Goal: Information Seeking & Learning: Understand process/instructions

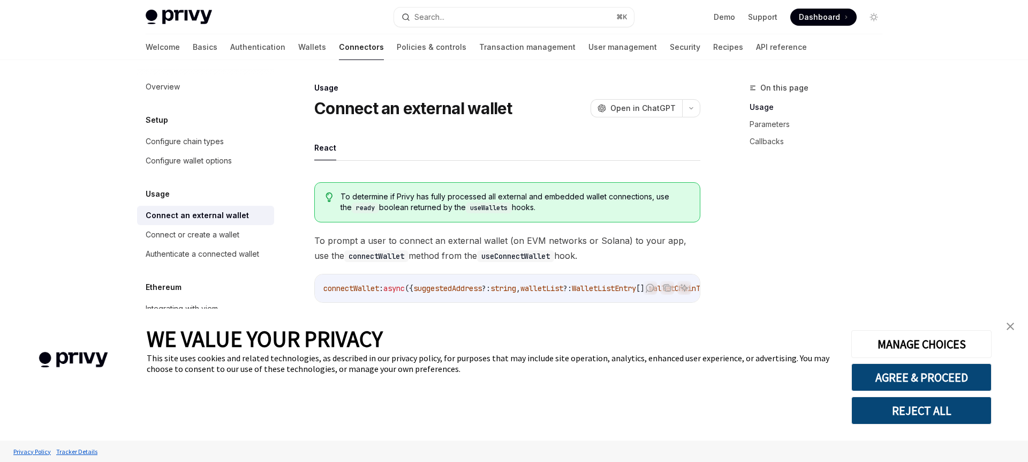
click at [1007, 329] on img "close banner" at bounding box center [1010, 325] width 7 height 7
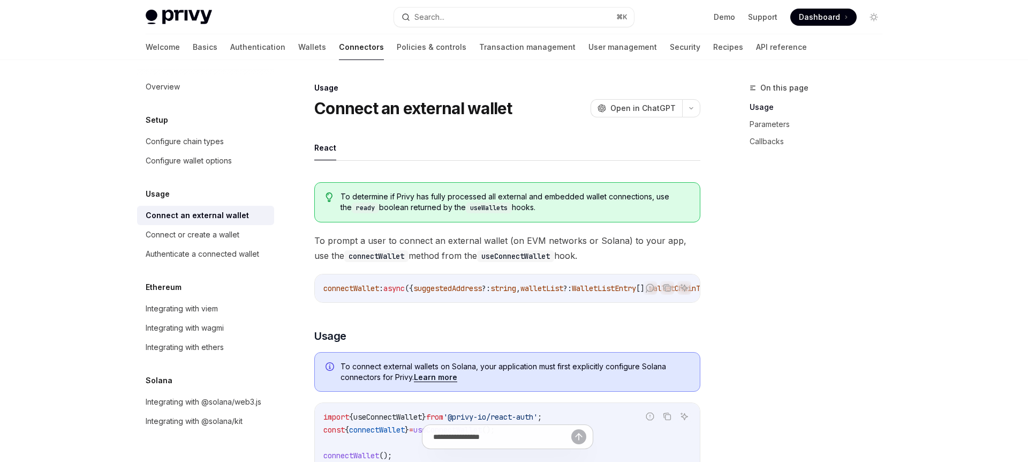
click at [177, 122] on div "Setup" at bounding box center [205, 120] width 137 height 13
click at [177, 138] on div "Configure chain types" at bounding box center [185, 141] width 78 height 13
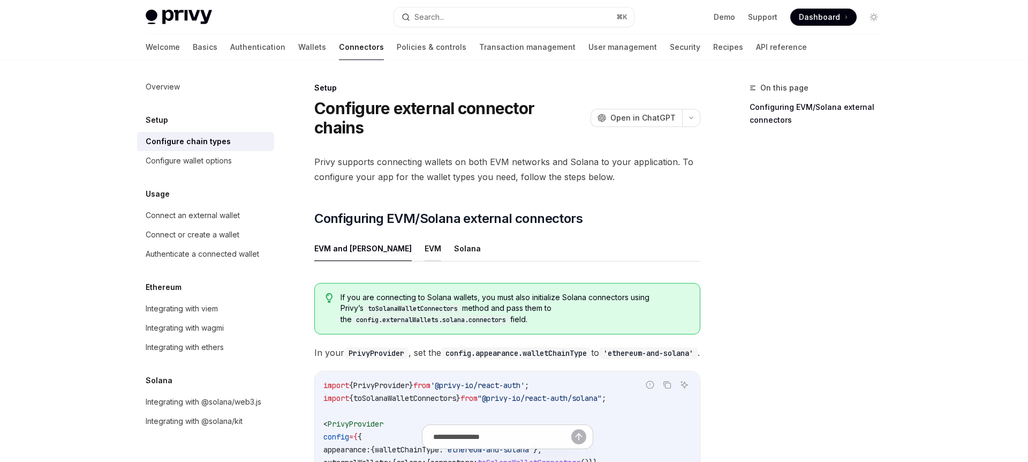
click at [425, 236] on button "EVM" at bounding box center [433, 248] width 17 height 25
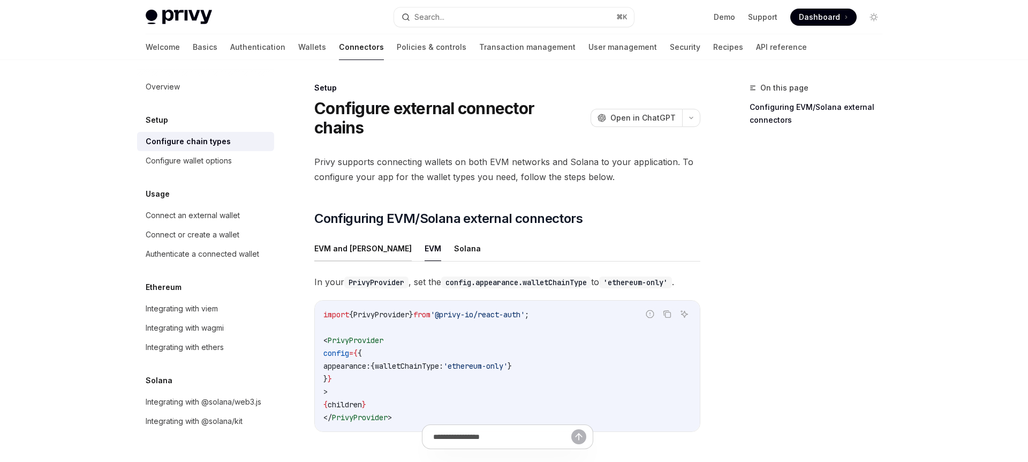
click at [359, 236] on button "EVM and [PERSON_NAME]" at bounding box center [362, 248] width 97 height 25
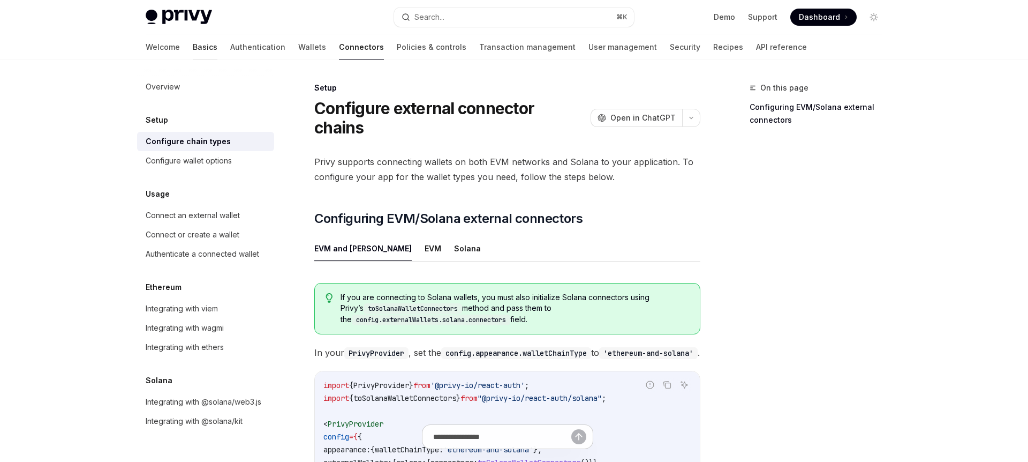
click at [193, 48] on link "Basics" at bounding box center [205, 47] width 25 height 26
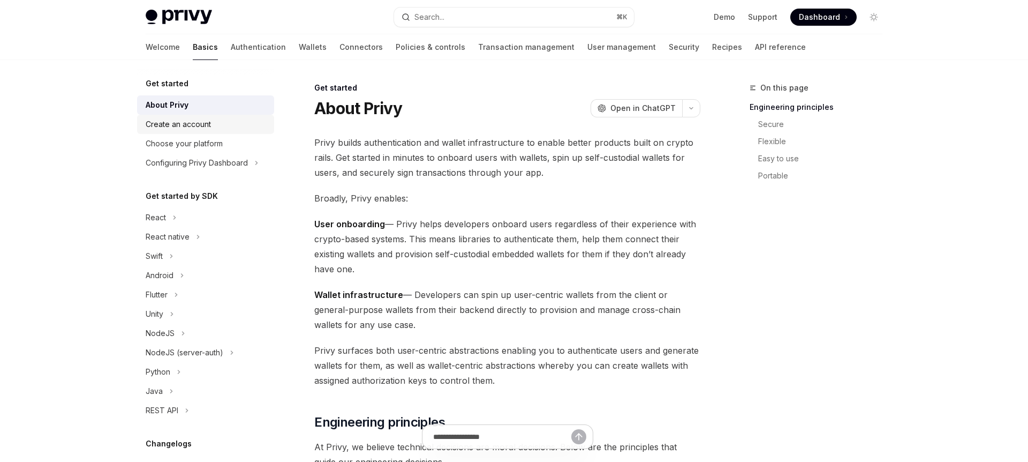
click at [175, 125] on div "Create an account" at bounding box center [178, 124] width 65 height 13
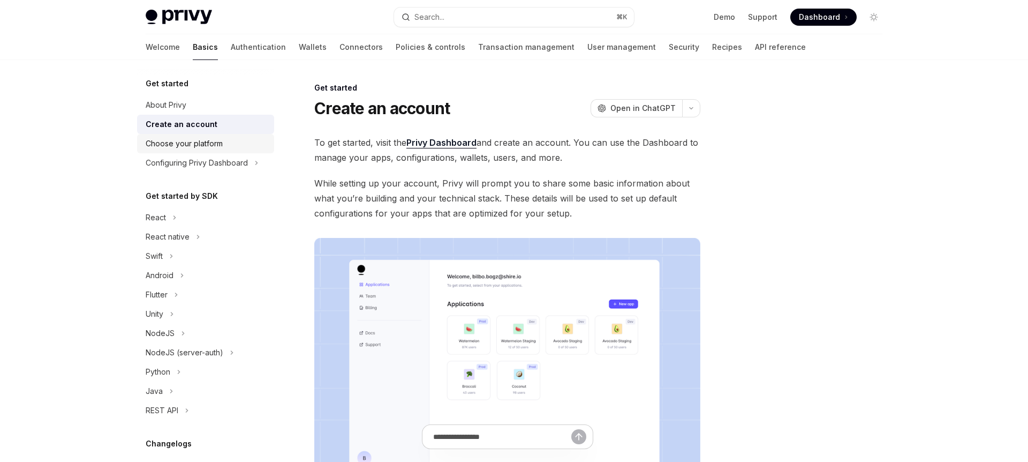
click at [176, 134] on link "Choose your platform" at bounding box center [205, 143] width 137 height 19
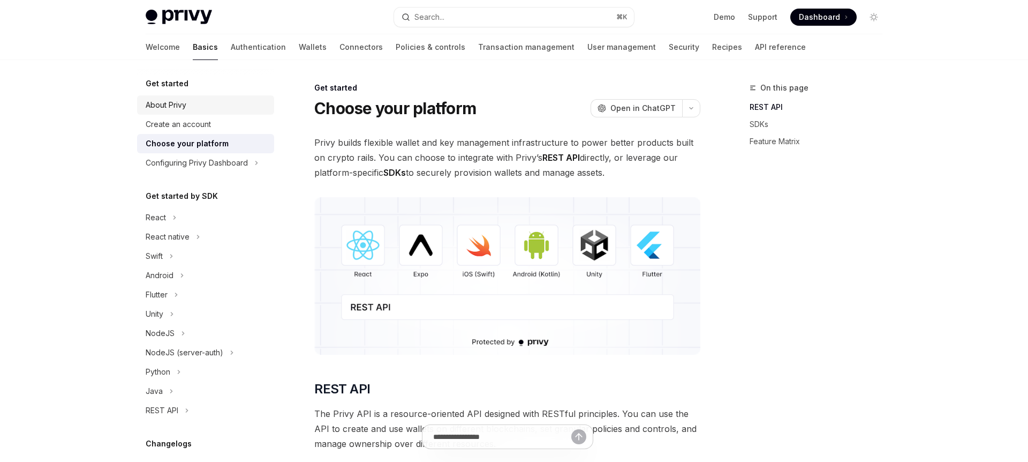
click at [188, 100] on div "About Privy" at bounding box center [207, 105] width 122 height 13
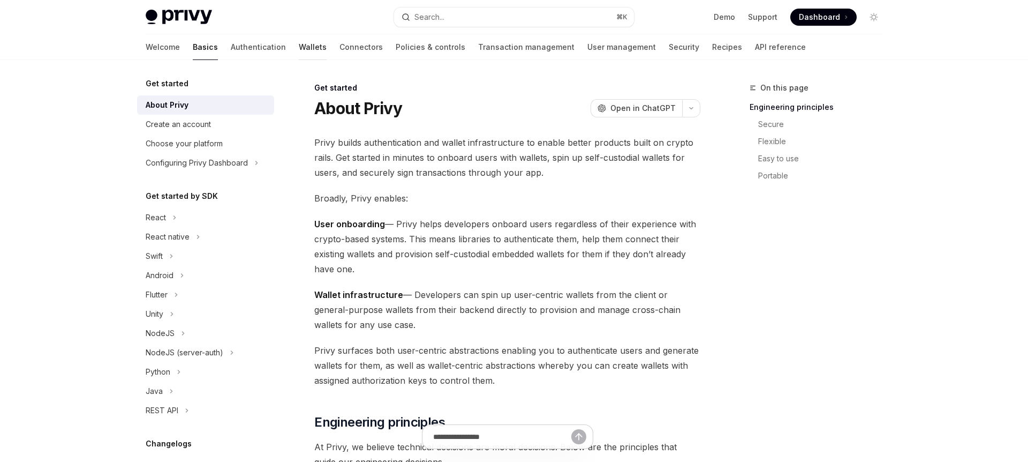
click at [299, 47] on link "Wallets" at bounding box center [313, 47] width 28 height 26
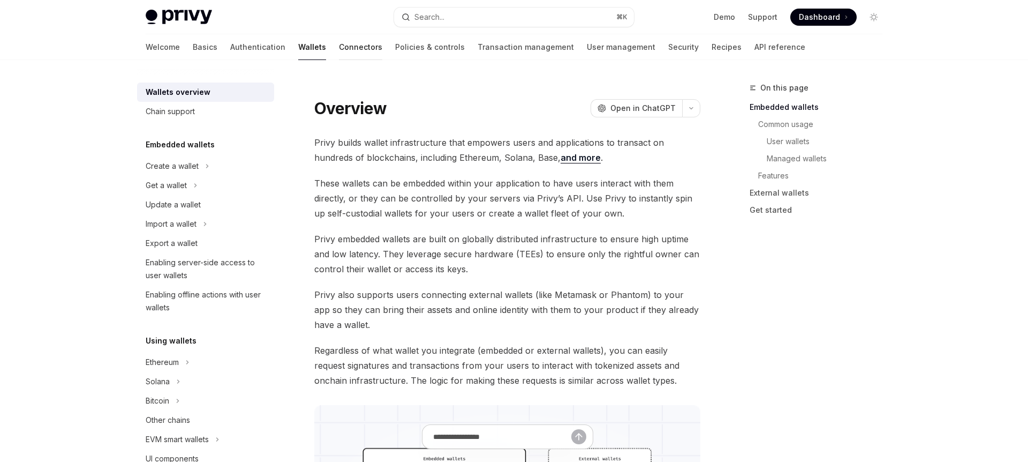
click at [339, 46] on link "Connectors" at bounding box center [360, 47] width 43 height 26
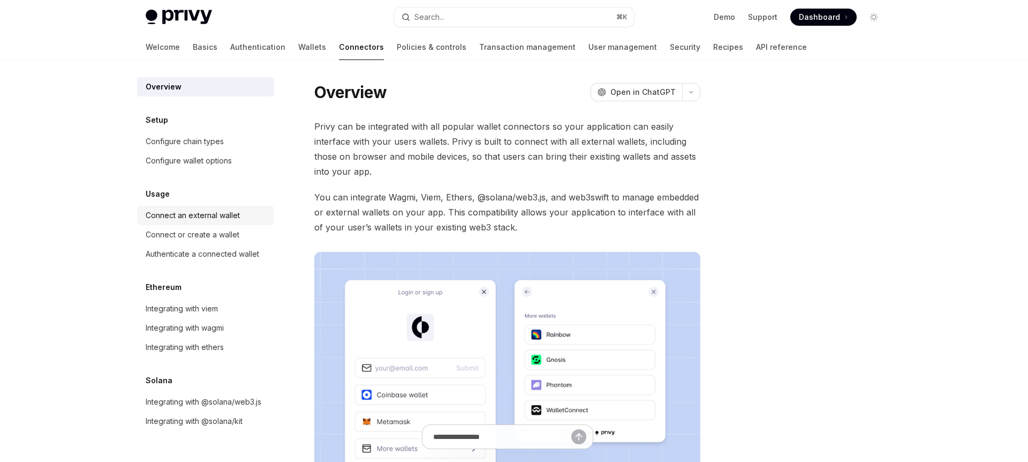
click at [207, 210] on div "Connect an external wallet" at bounding box center [193, 215] width 94 height 13
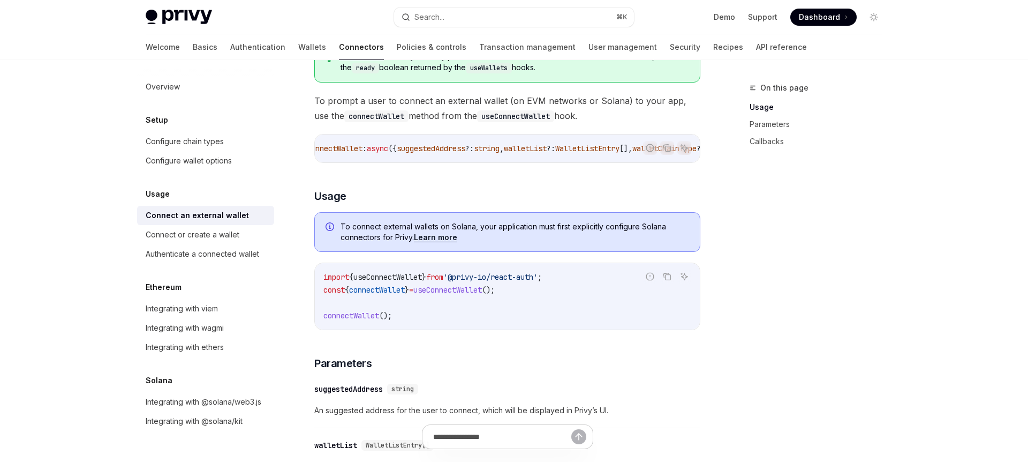
scroll to position [19, 0]
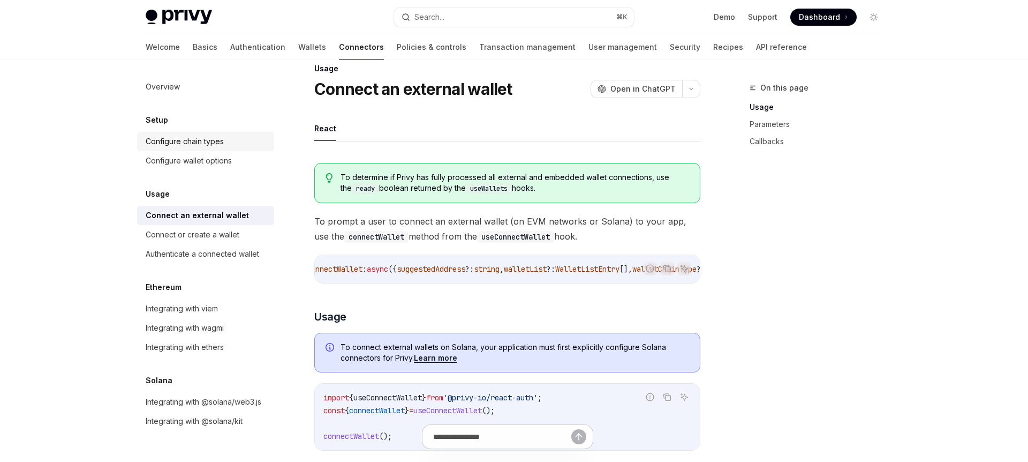
click at [182, 145] on div "Configure chain types" at bounding box center [185, 141] width 78 height 13
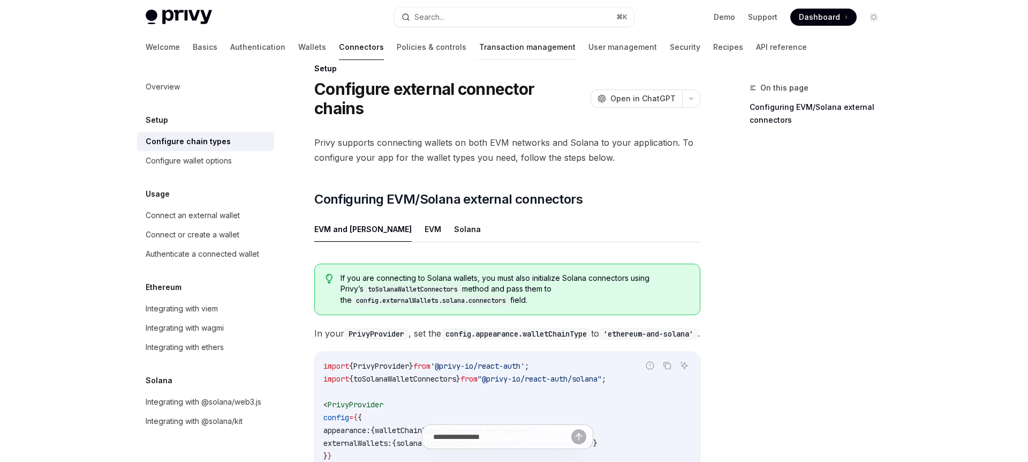
click at [479, 49] on link "Transaction management" at bounding box center [527, 47] width 96 height 26
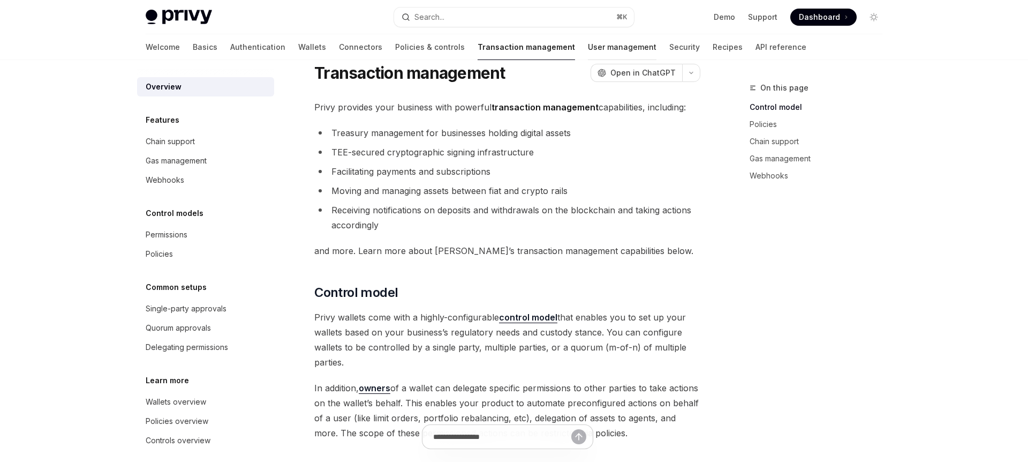
click at [588, 54] on link "User management" at bounding box center [622, 47] width 69 height 26
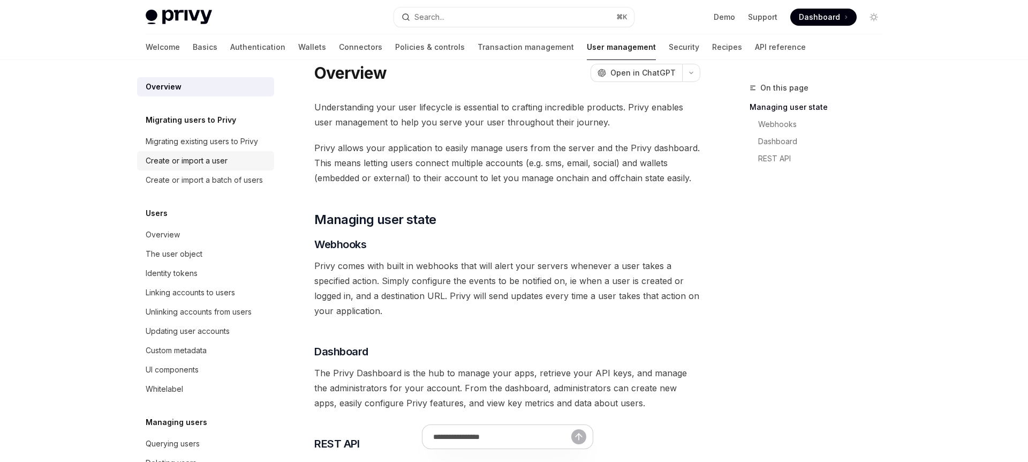
click at [196, 156] on div "Create or import a user" at bounding box center [187, 160] width 82 height 13
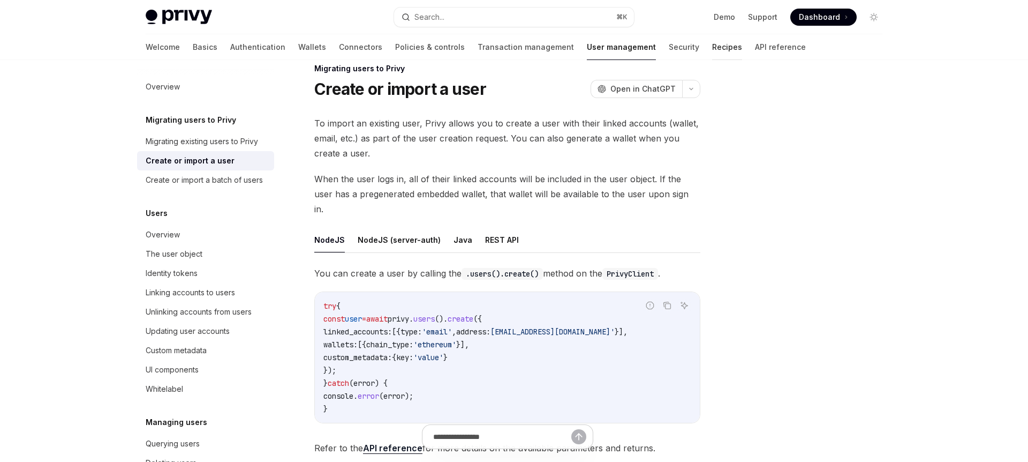
click at [712, 45] on link "Recipes" at bounding box center [727, 47] width 30 height 26
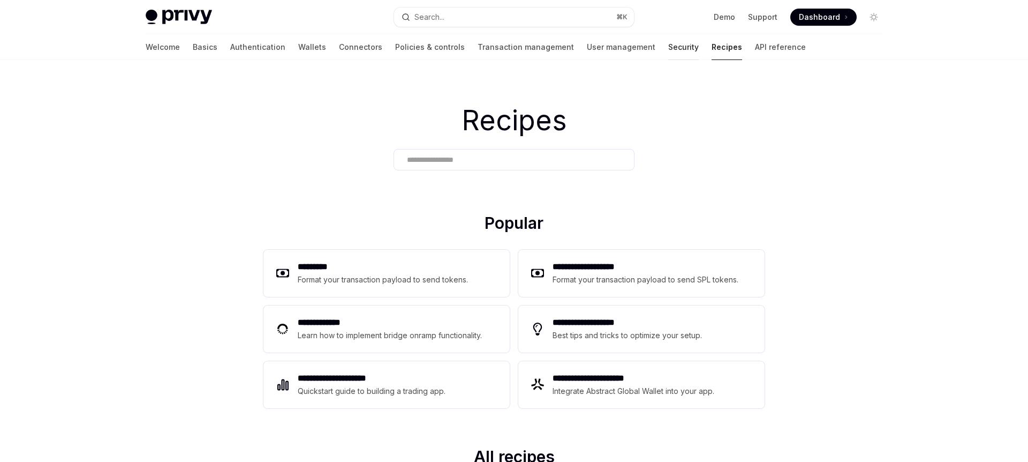
click at [668, 44] on link "Security" at bounding box center [683, 47] width 31 height 26
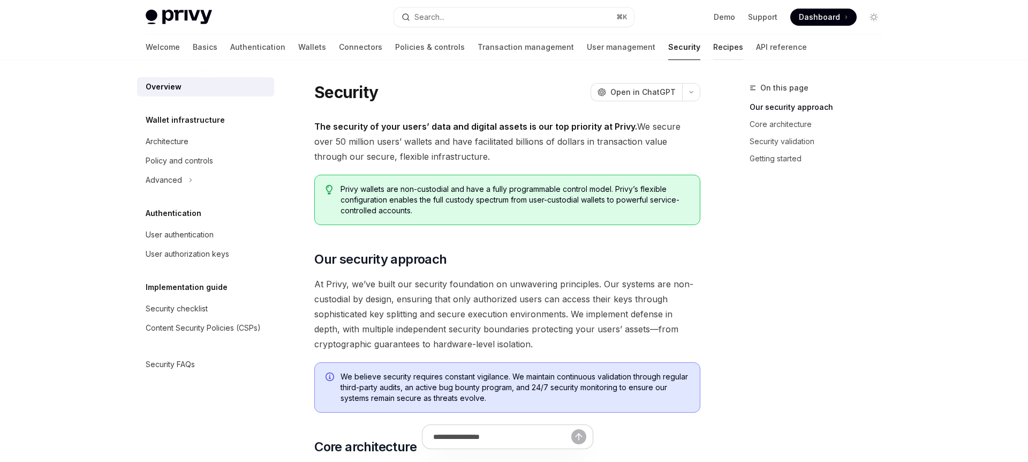
click at [713, 47] on link "Recipes" at bounding box center [728, 47] width 30 height 26
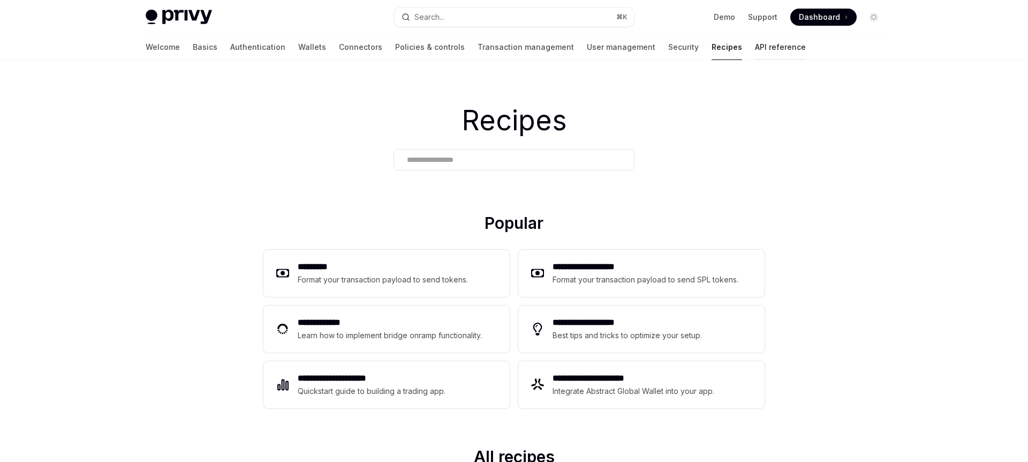
click at [755, 42] on link "API reference" at bounding box center [780, 47] width 51 height 26
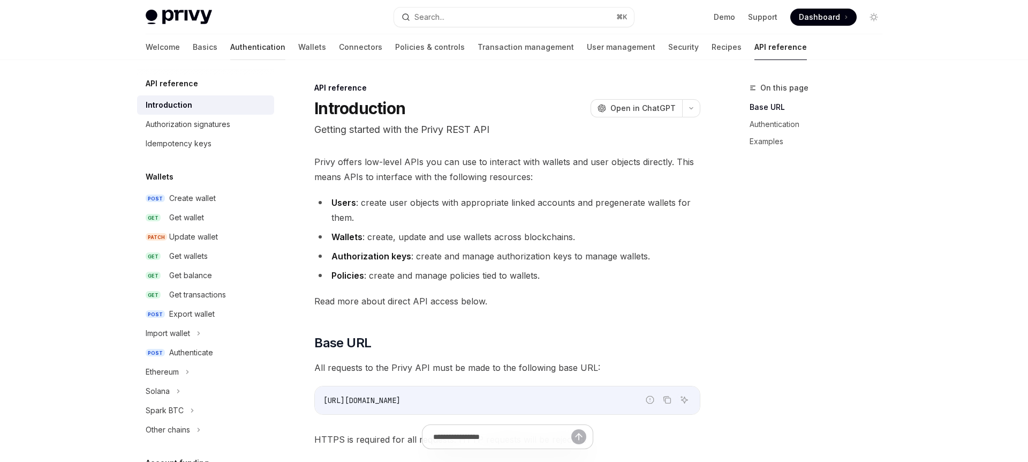
click at [230, 46] on link "Authentication" at bounding box center [257, 47] width 55 height 26
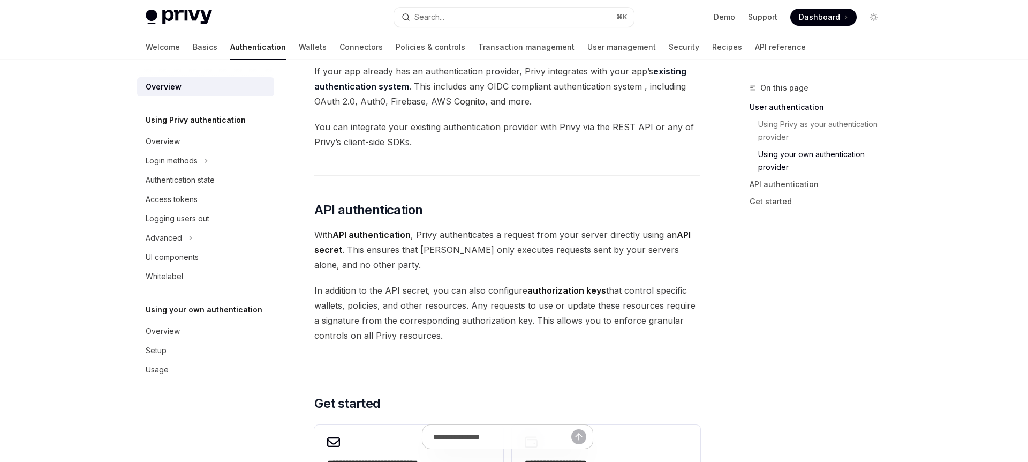
scroll to position [764, 0]
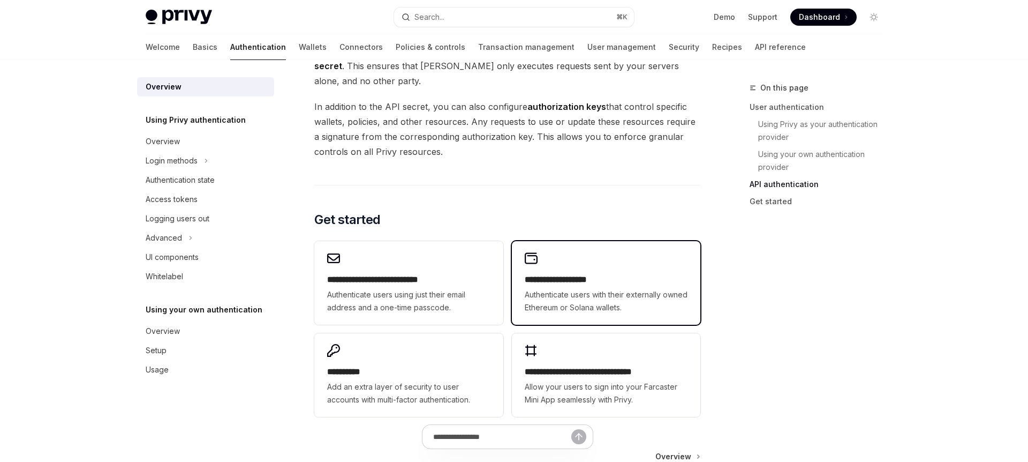
click at [576, 304] on span "Authenticate users with their externally owned Ethereum or Solana wallets." at bounding box center [606, 301] width 163 height 26
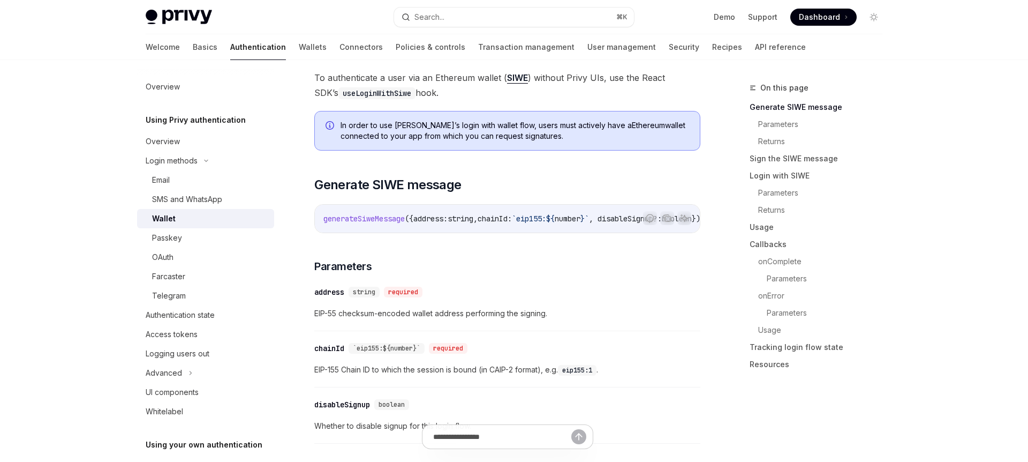
scroll to position [216, 0]
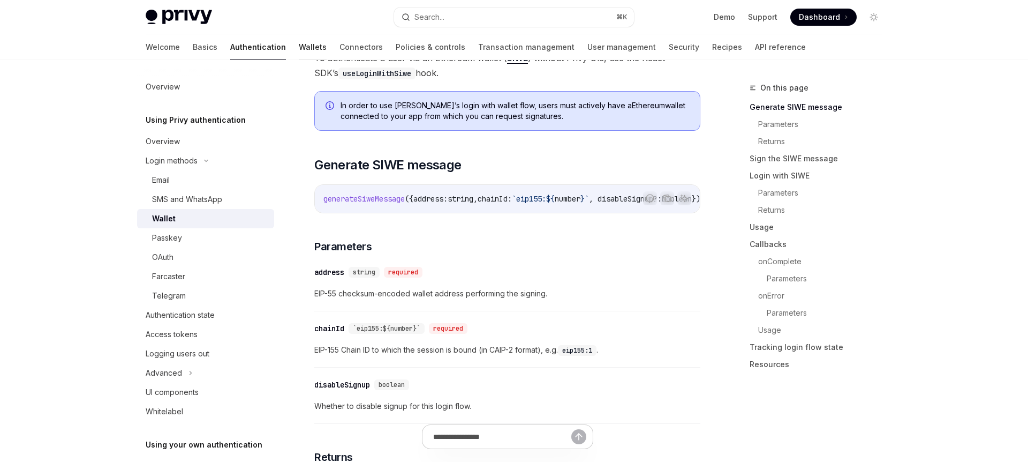
click at [299, 57] on link "Wallets" at bounding box center [313, 47] width 28 height 26
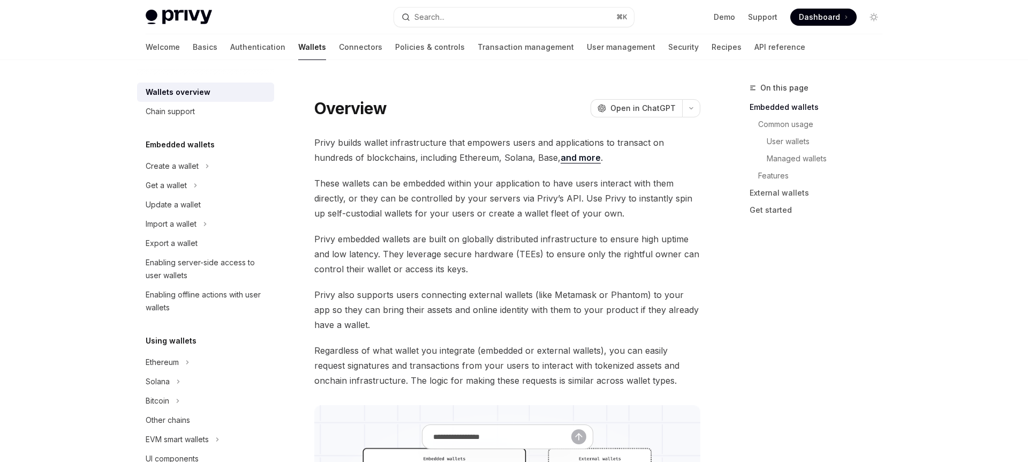
click at [298, 49] on link "Wallets" at bounding box center [312, 47] width 28 height 26
click at [339, 50] on link "Connectors" at bounding box center [360, 47] width 43 height 26
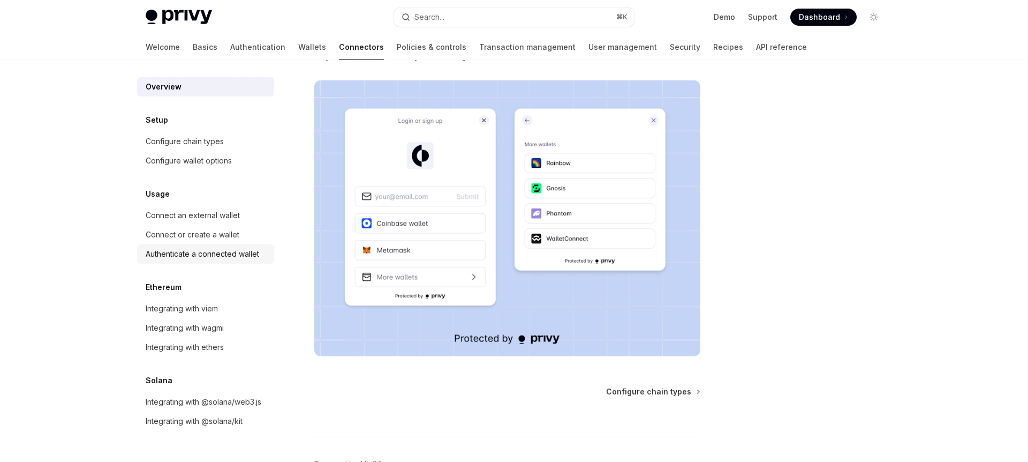
scroll to position [180, 0]
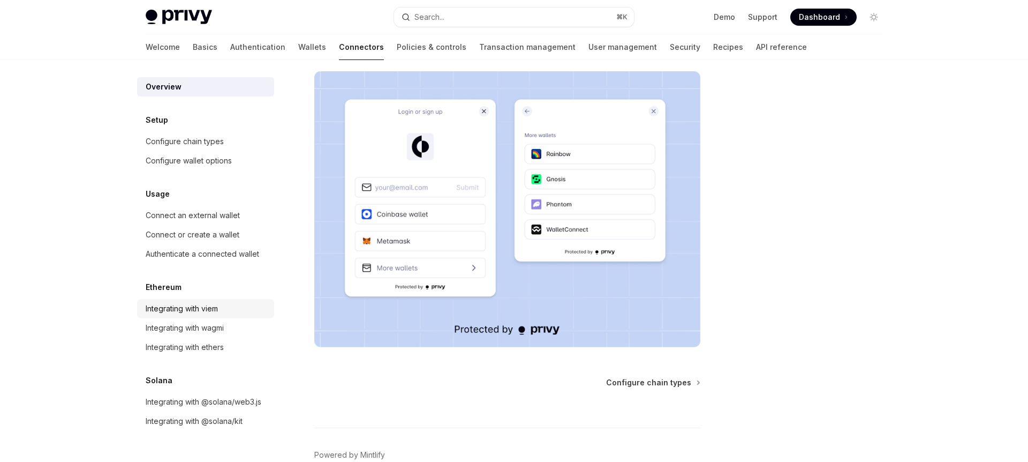
click at [183, 311] on div "Integrating with viem" at bounding box center [182, 308] width 72 height 13
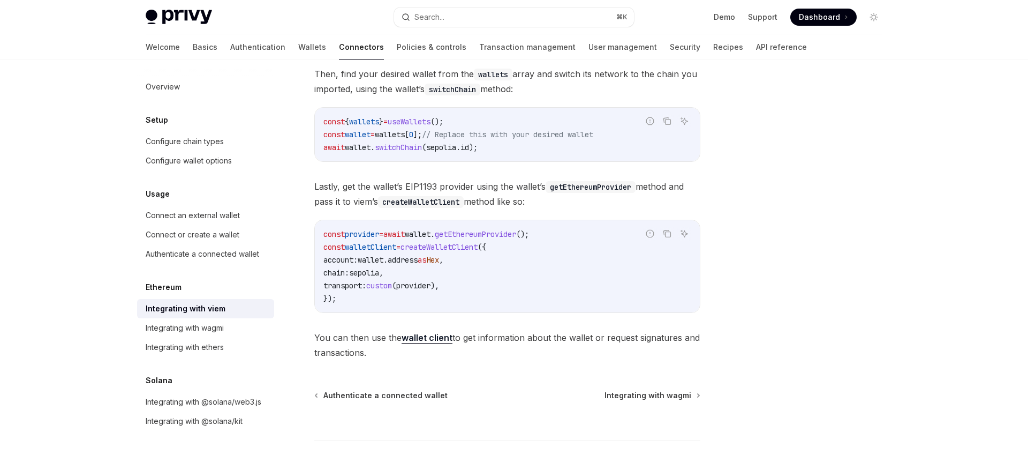
scroll to position [254, 0]
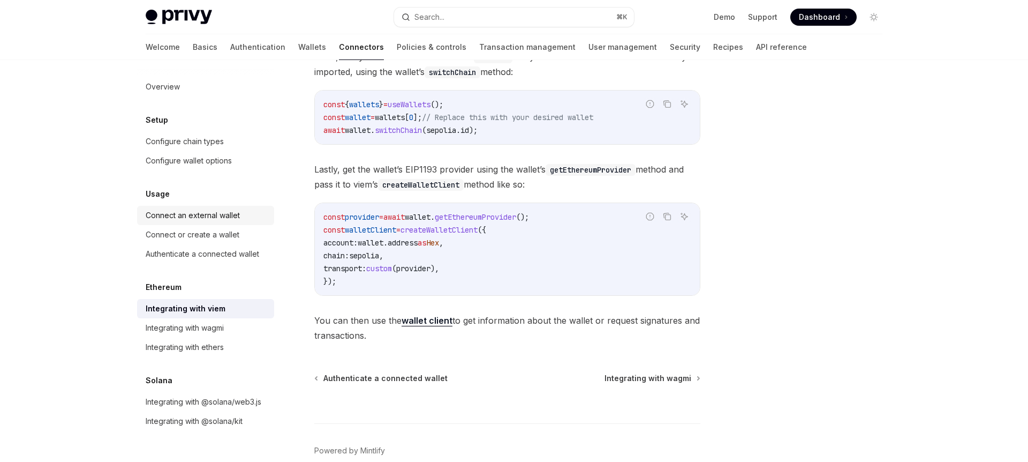
click at [188, 222] on link "Connect an external wallet" at bounding box center [205, 215] width 137 height 19
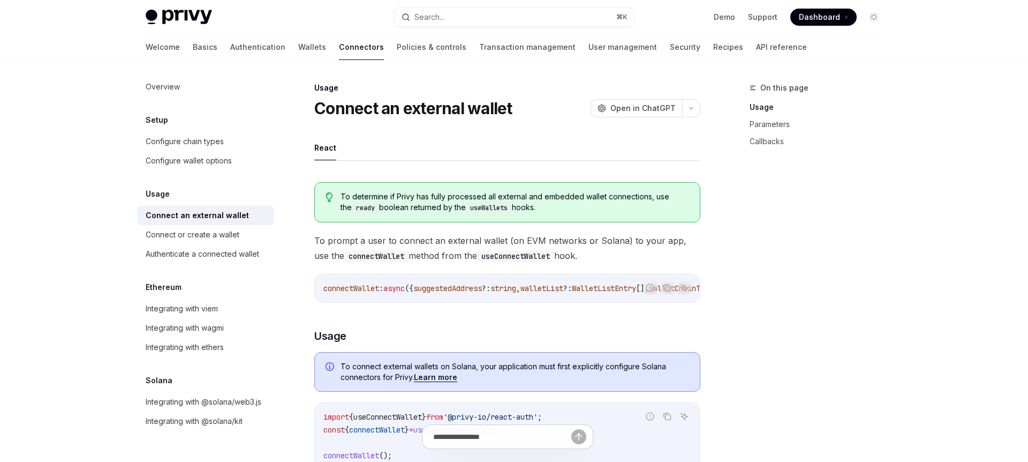
click at [386, 210] on span "To determine if Privy has fully processed all external and embedded wallet conn…" at bounding box center [515, 202] width 349 height 22
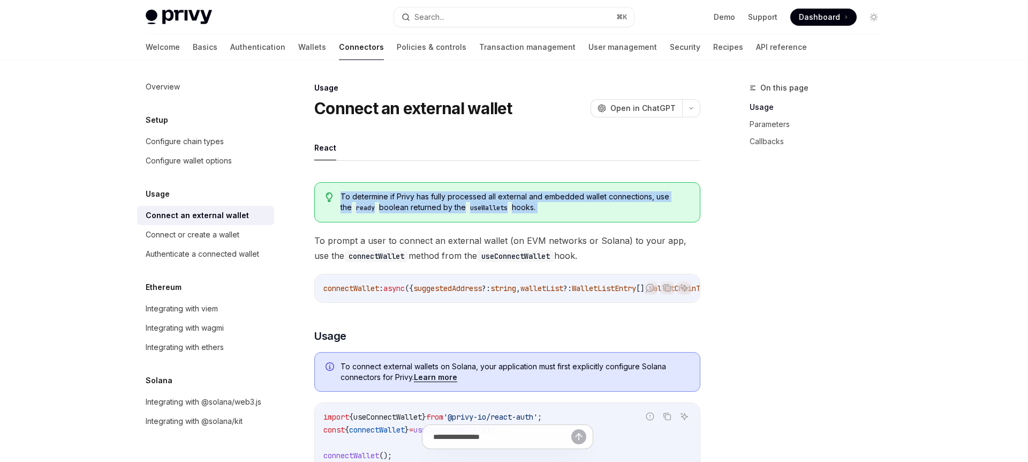
click at [386, 210] on span "To determine if Privy has fully processed all external and embedded wallet conn…" at bounding box center [515, 202] width 349 height 22
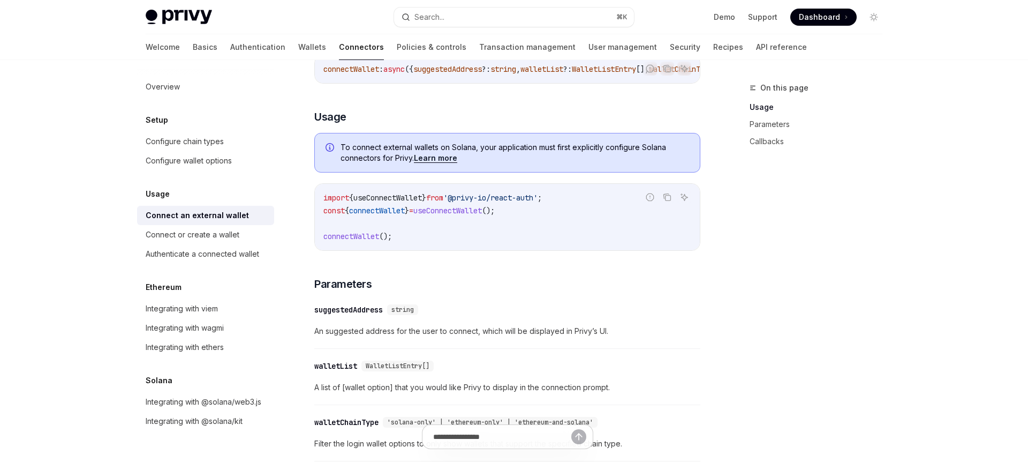
scroll to position [231, 0]
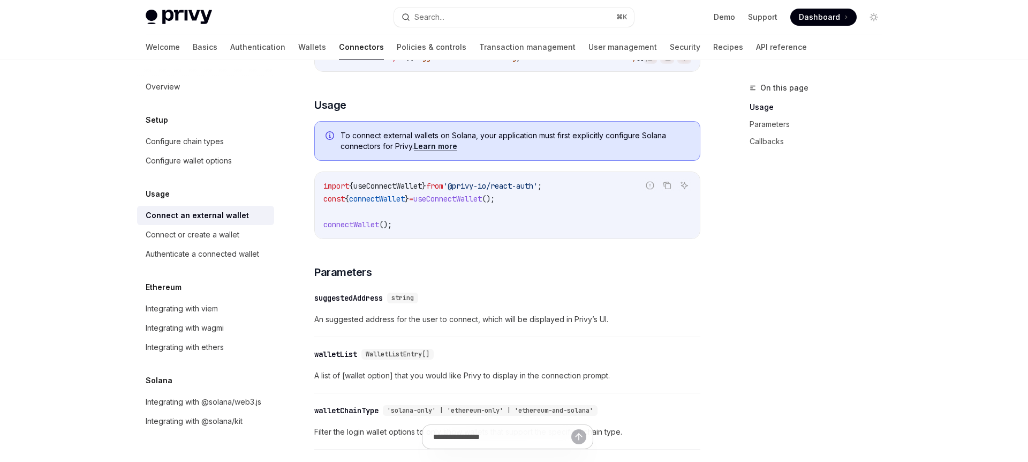
click at [386, 229] on span "();" at bounding box center [385, 225] width 13 height 10
click at [463, 251] on div "To determine if Privy has fully processed all external and embedded wallet conn…" at bounding box center [507, 357] width 386 height 828
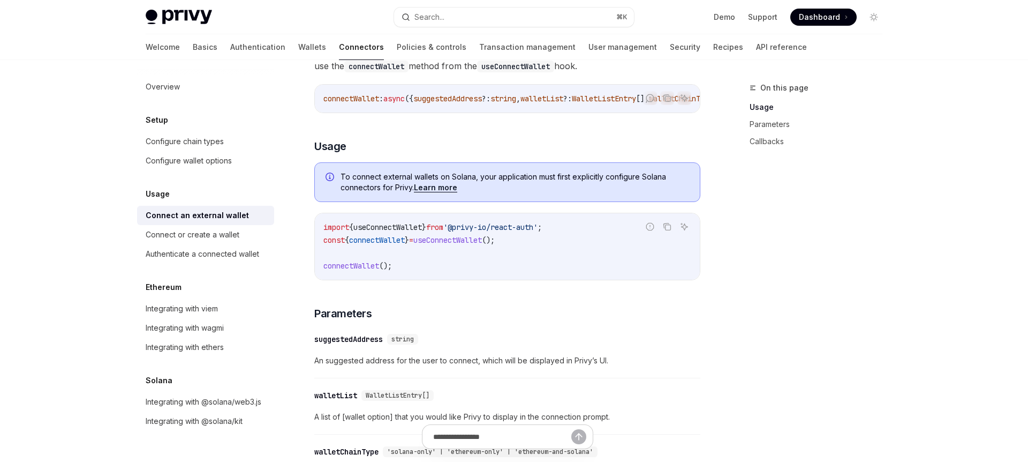
scroll to position [0, 0]
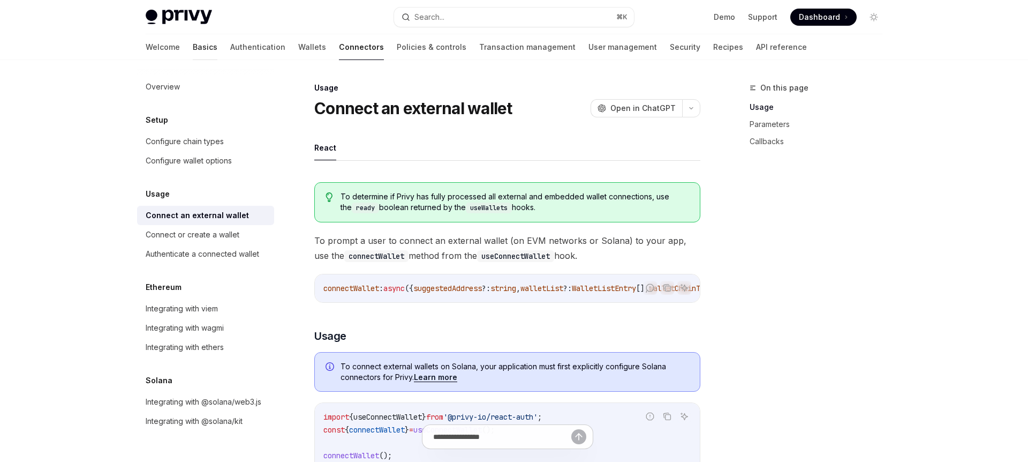
click at [193, 48] on link "Basics" at bounding box center [205, 47] width 25 height 26
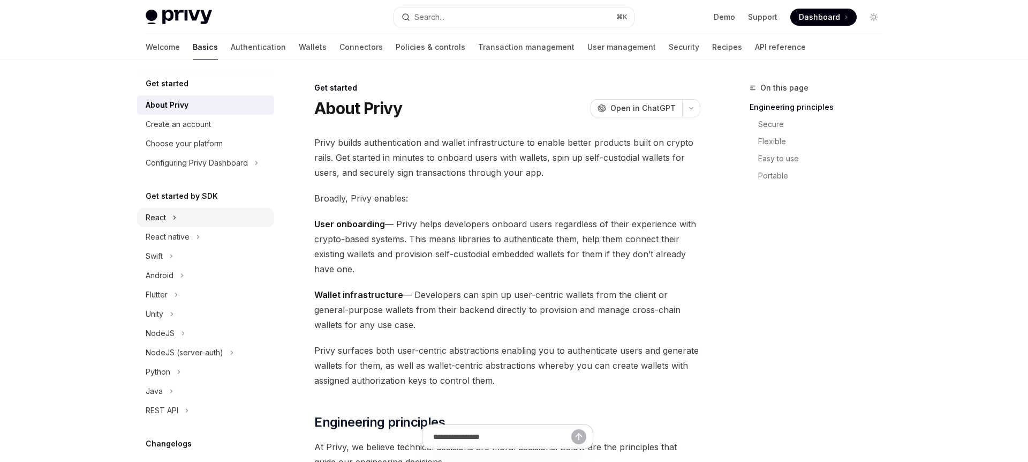
click at [179, 219] on div "React" at bounding box center [205, 217] width 137 height 19
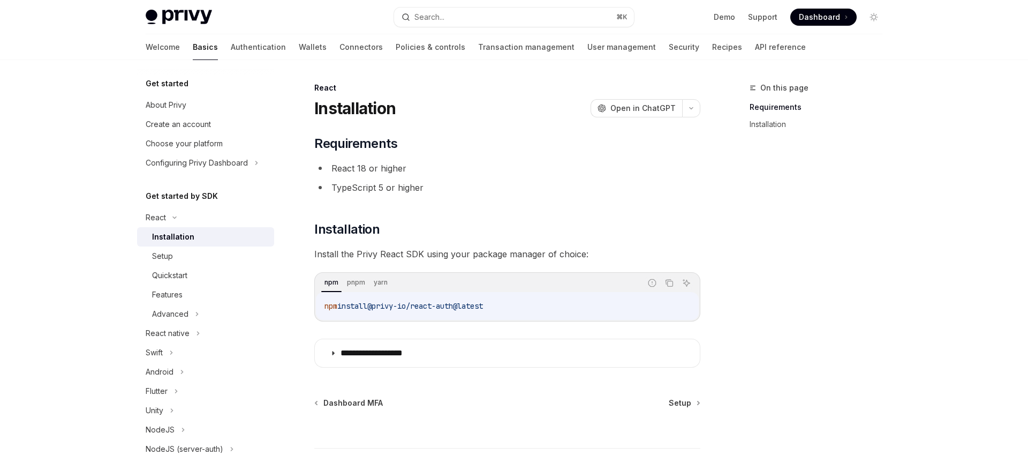
click at [393, 308] on span "@privy-io/react-auth@latest" at bounding box center [425, 306] width 116 height 10
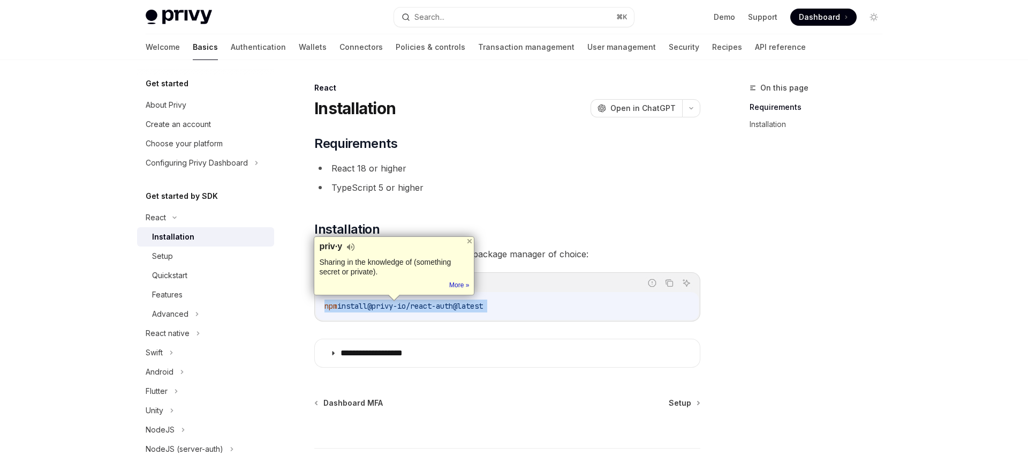
click at [393, 308] on span "@privy-io/react-auth@latest" at bounding box center [425, 306] width 116 height 10
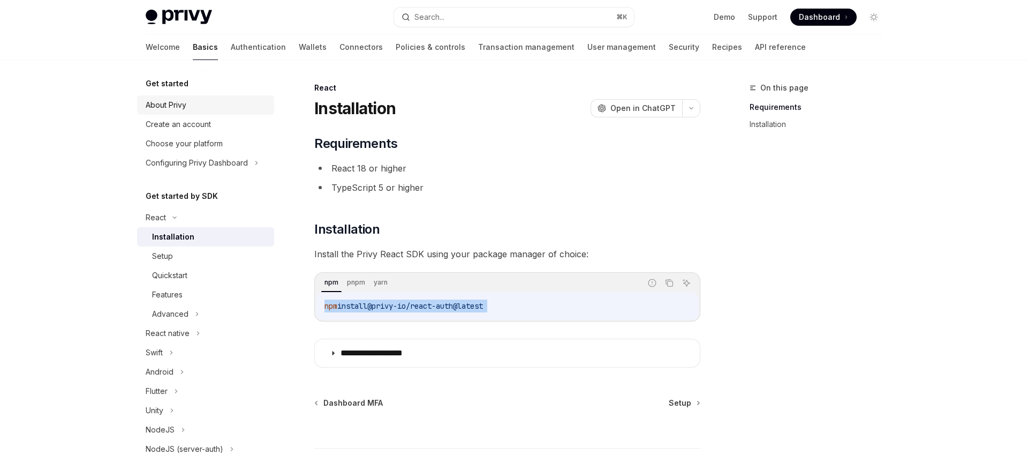
click at [179, 109] on div "About Privy" at bounding box center [166, 105] width 41 height 13
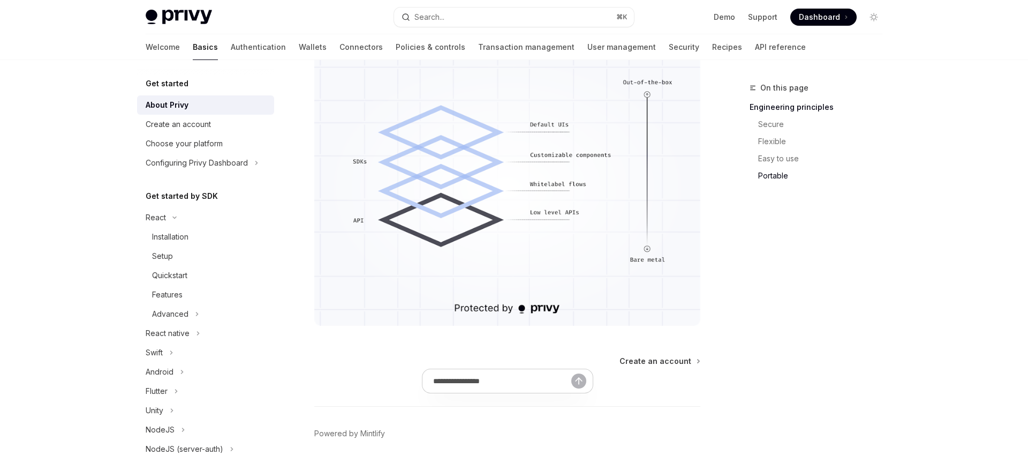
scroll to position [953, 0]
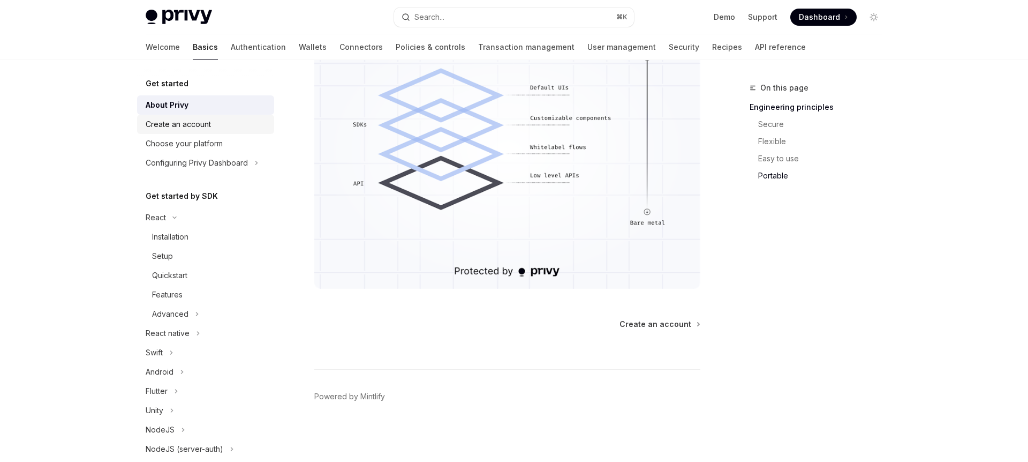
click at [147, 122] on div "Create an account" at bounding box center [178, 124] width 65 height 13
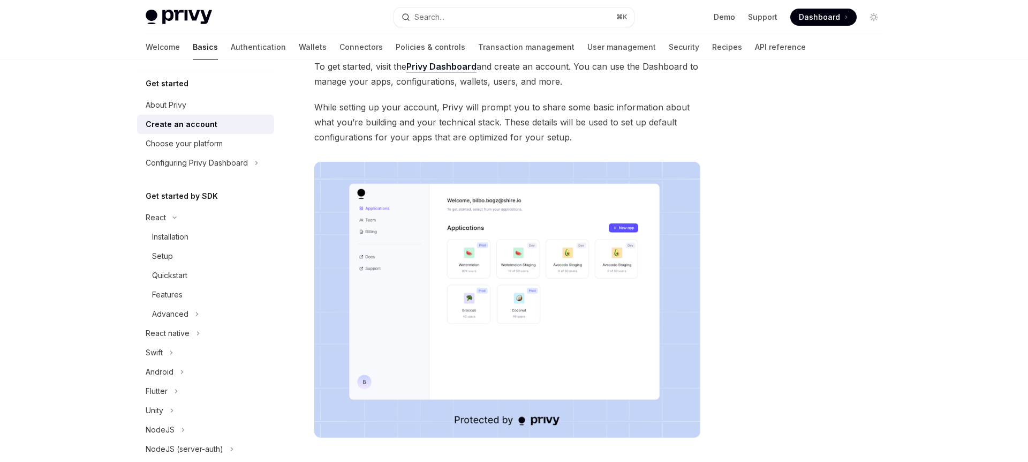
scroll to position [225, 0]
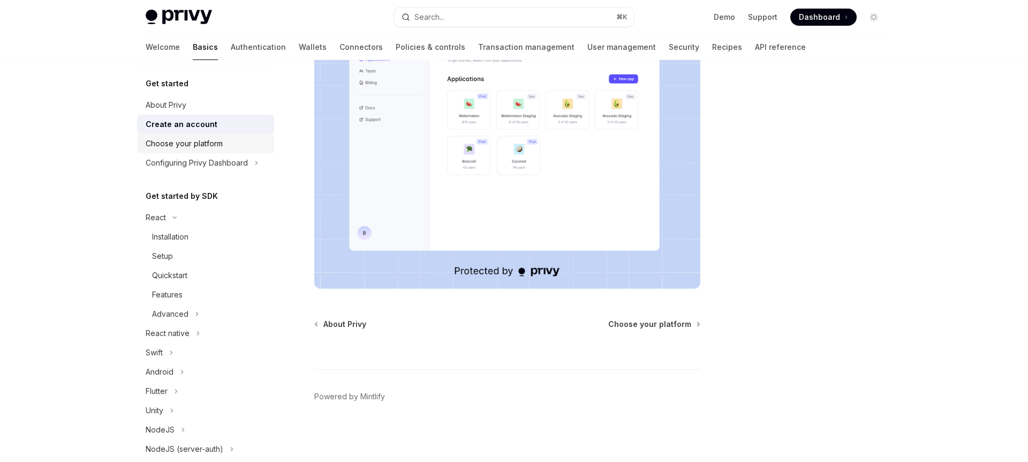
click at [205, 140] on div "Choose your platform" at bounding box center [184, 143] width 77 height 13
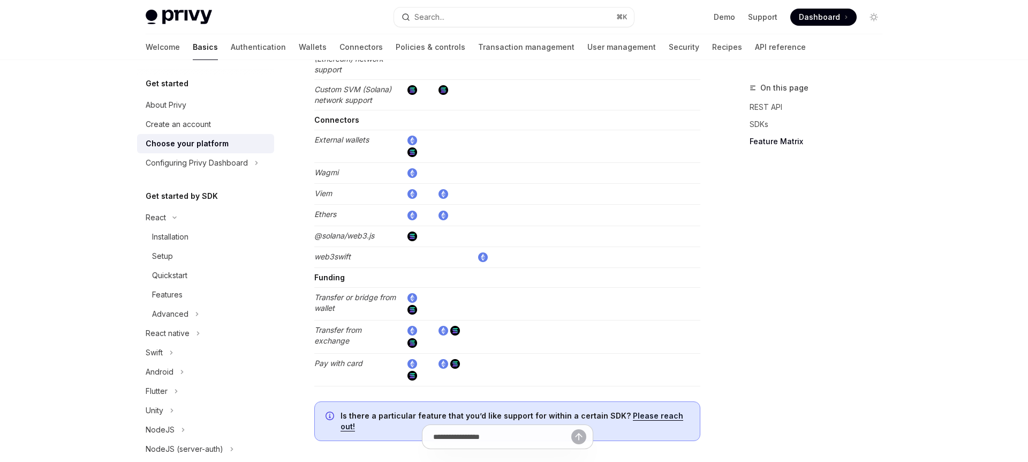
scroll to position [2058, 0]
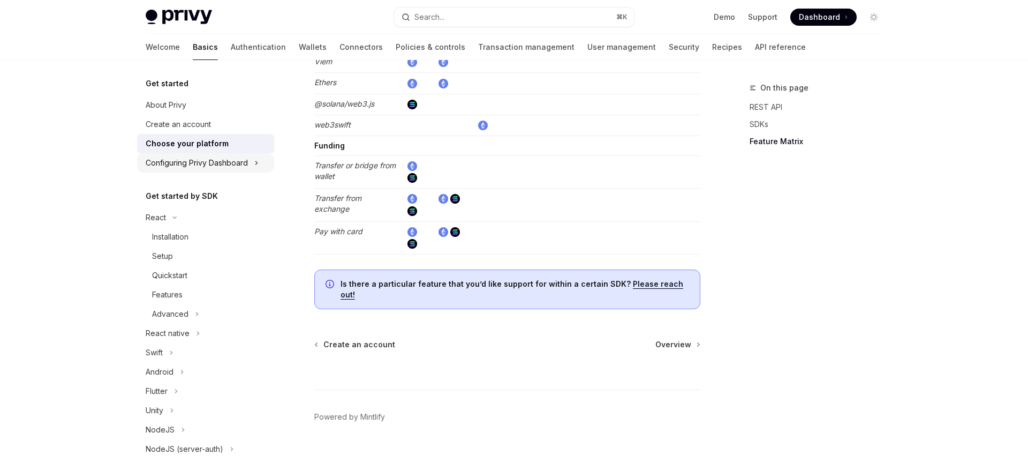
click at [193, 166] on div "Configuring Privy Dashboard" at bounding box center [197, 162] width 102 height 13
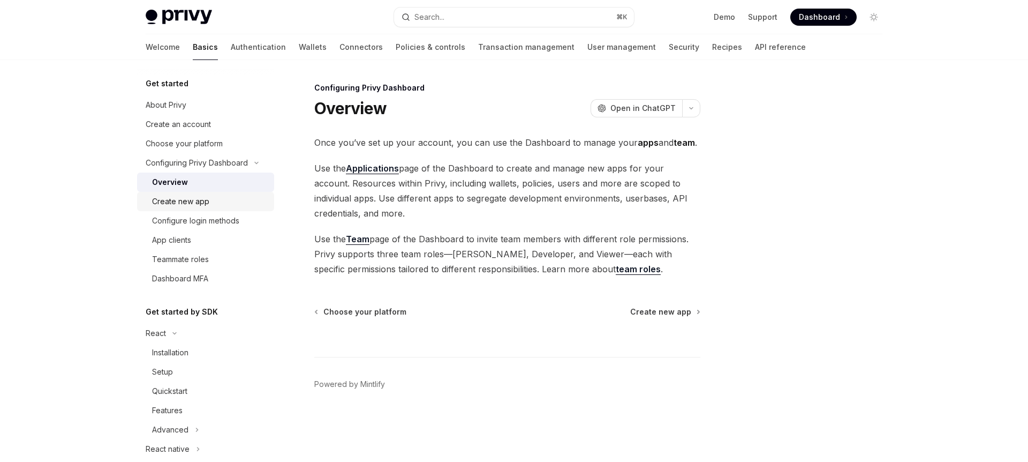
click at [208, 206] on div "Create new app" at bounding box center [180, 201] width 57 height 13
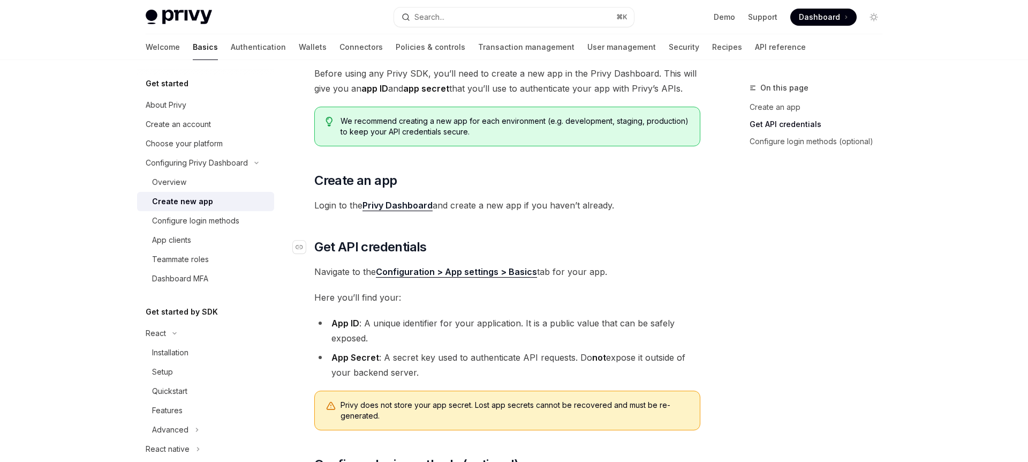
scroll to position [307, 0]
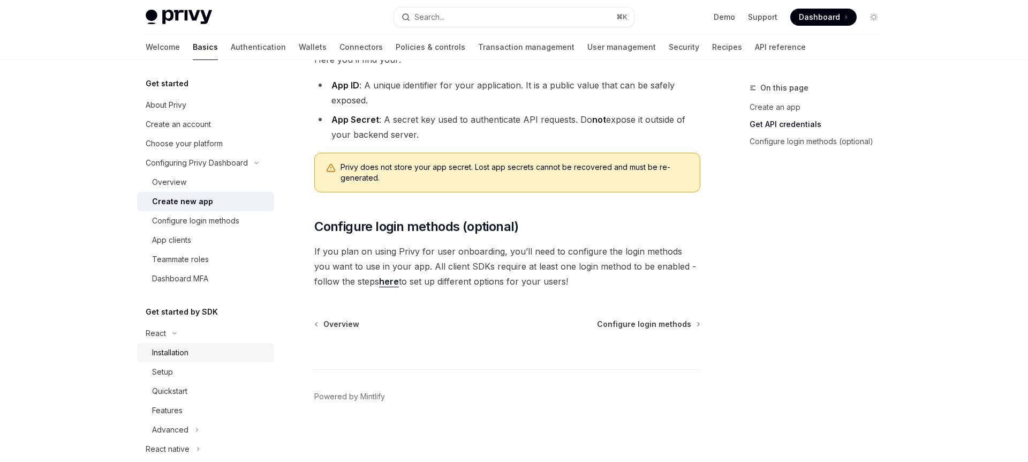
click at [182, 356] on div "Installation" at bounding box center [170, 352] width 36 height 13
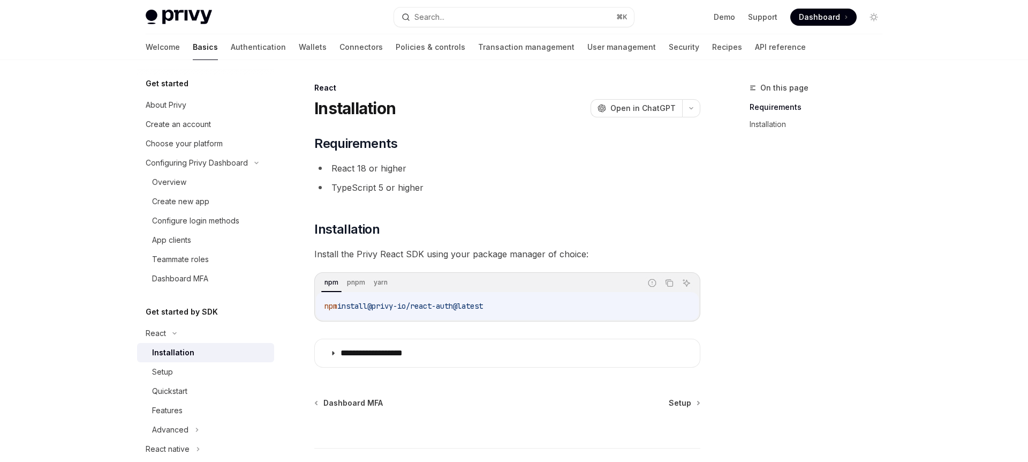
click at [400, 310] on span "@privy-io/react-auth@latest" at bounding box center [425, 306] width 116 height 10
click at [357, 280] on div "pnpm" at bounding box center [356, 282] width 25 height 13
click at [381, 303] on span "@privy-io/react-auth@latest" at bounding box center [430, 306] width 116 height 10
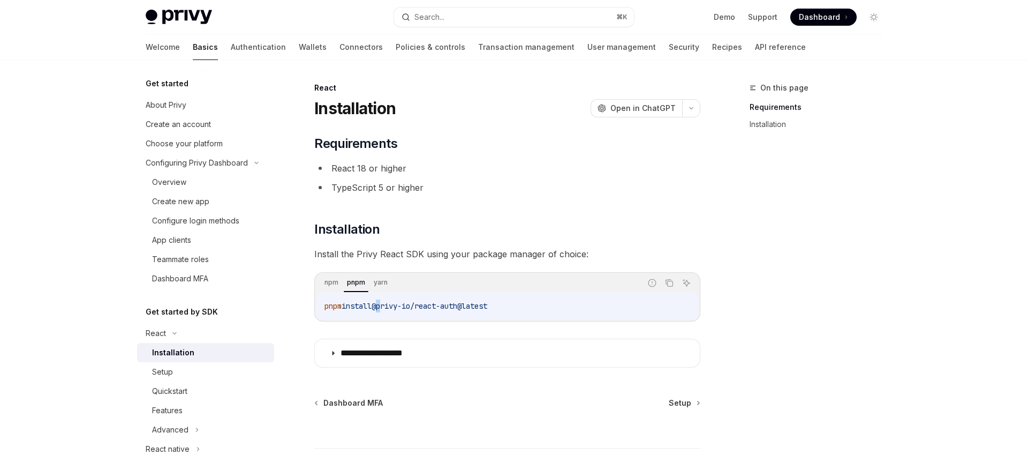
click at [381, 303] on span "@privy-io/react-auth@latest" at bounding box center [430, 306] width 116 height 10
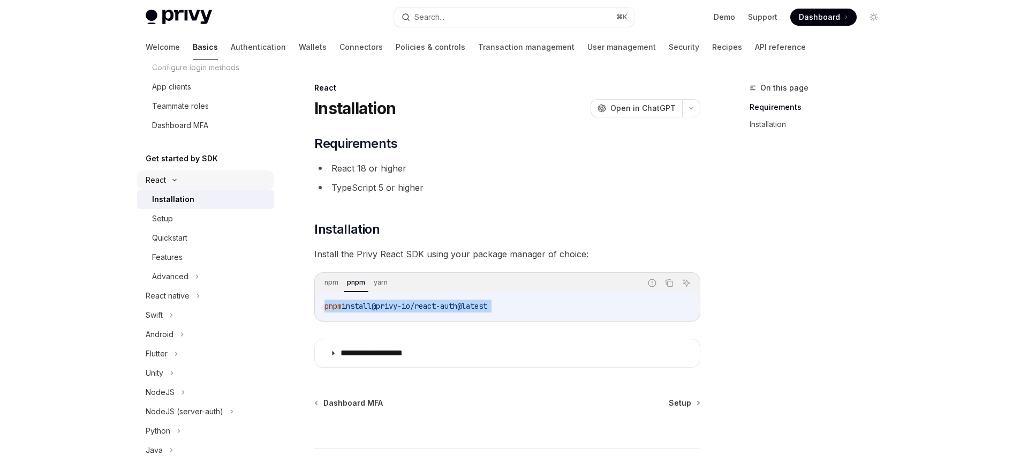
scroll to position [166, 0]
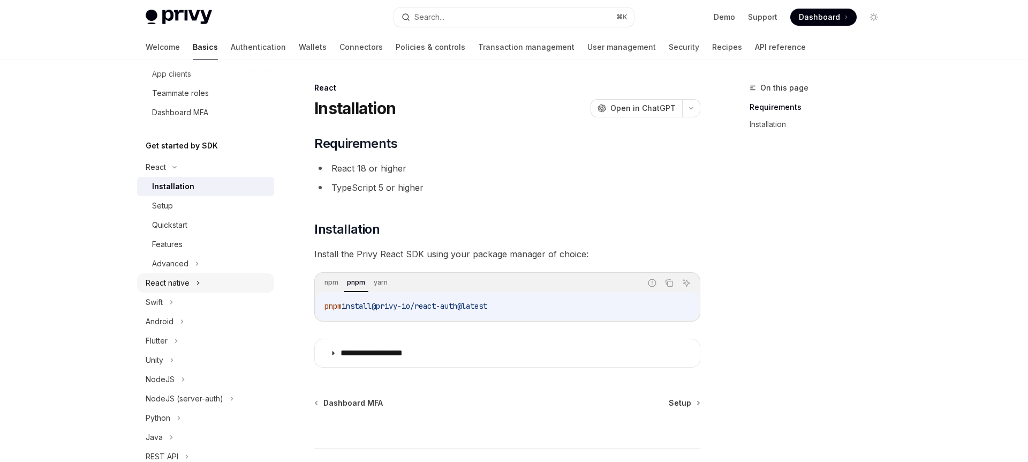
click at [197, 284] on icon at bounding box center [198, 282] width 4 height 13
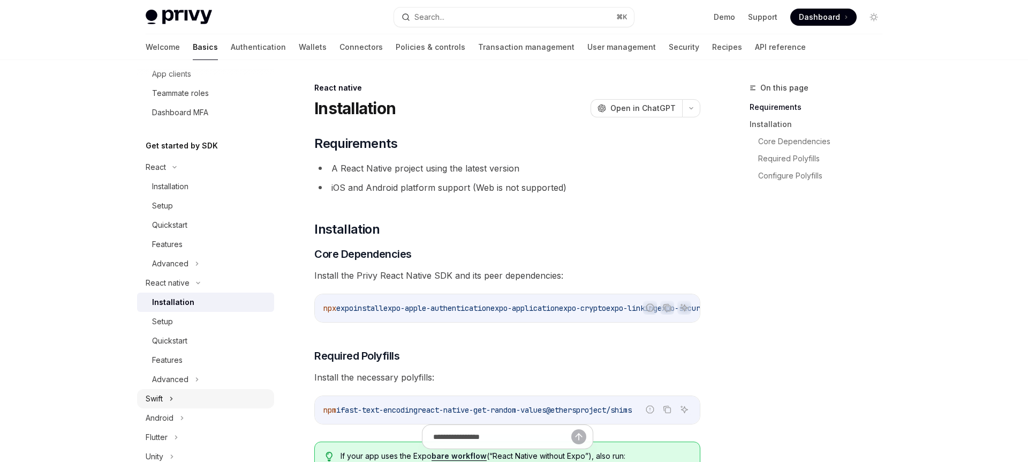
click at [178, 402] on div "Swift" at bounding box center [205, 398] width 137 height 19
type textarea "*"
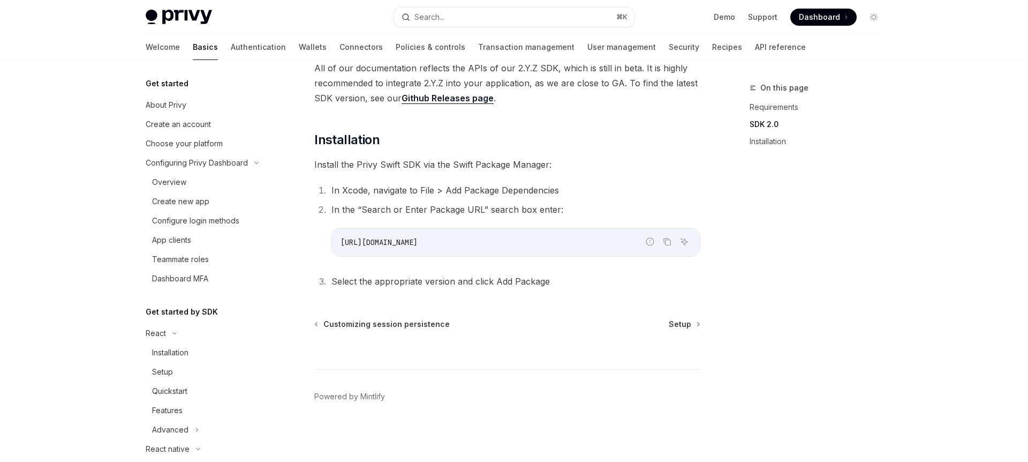
scroll to position [323, 0]
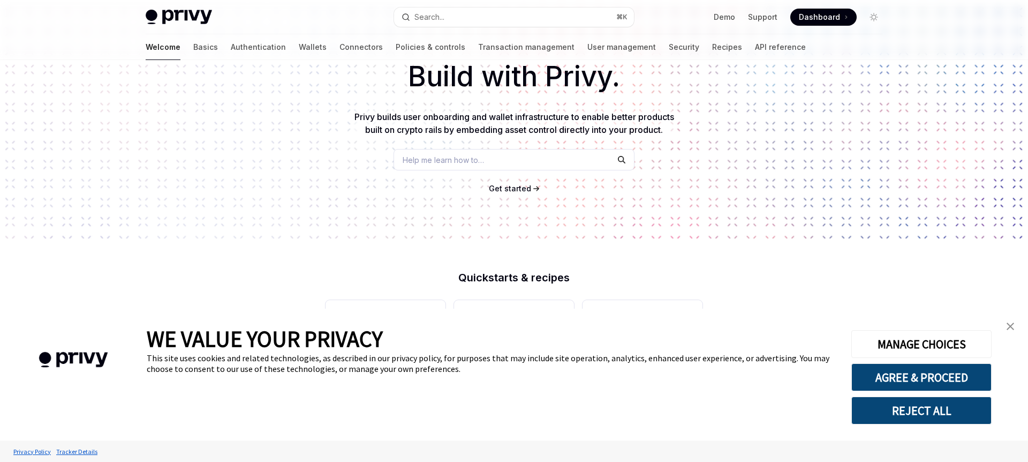
scroll to position [169, 0]
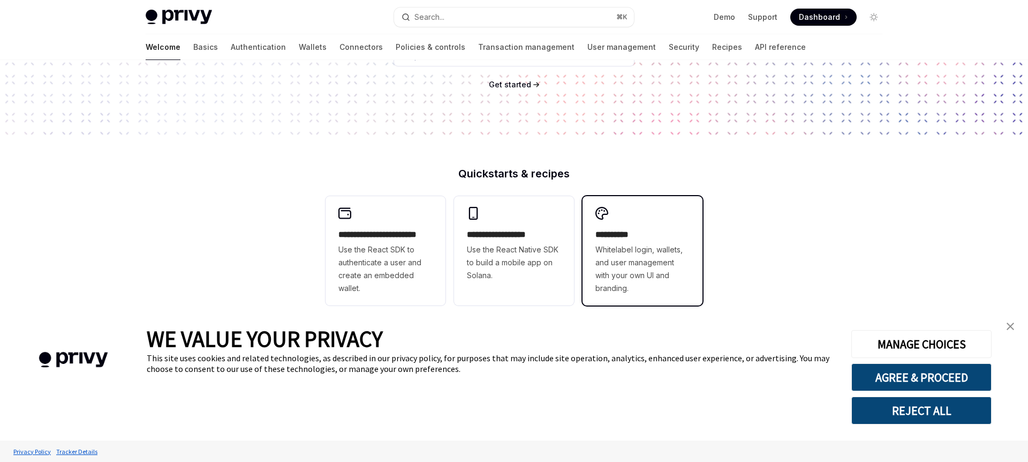
type textarea "*"
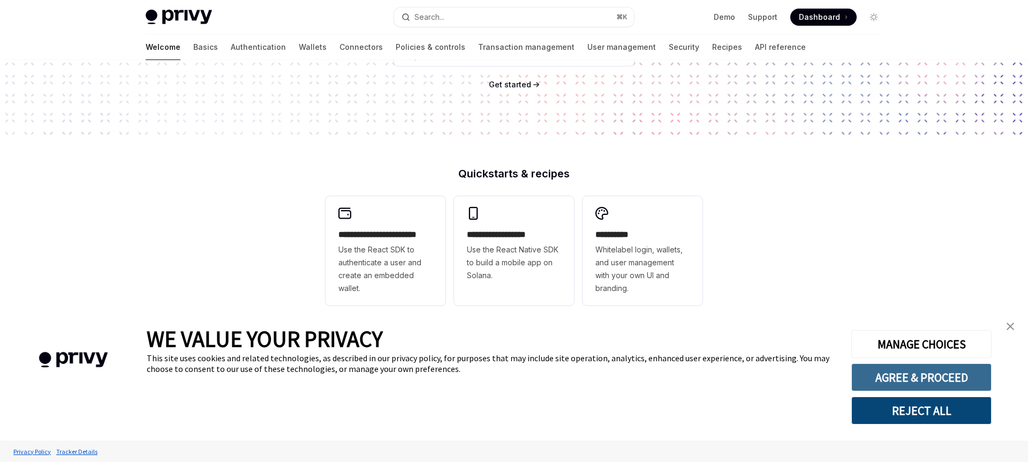
click at [944, 380] on button "AGREE & PROCEED" at bounding box center [922, 377] width 140 height 28
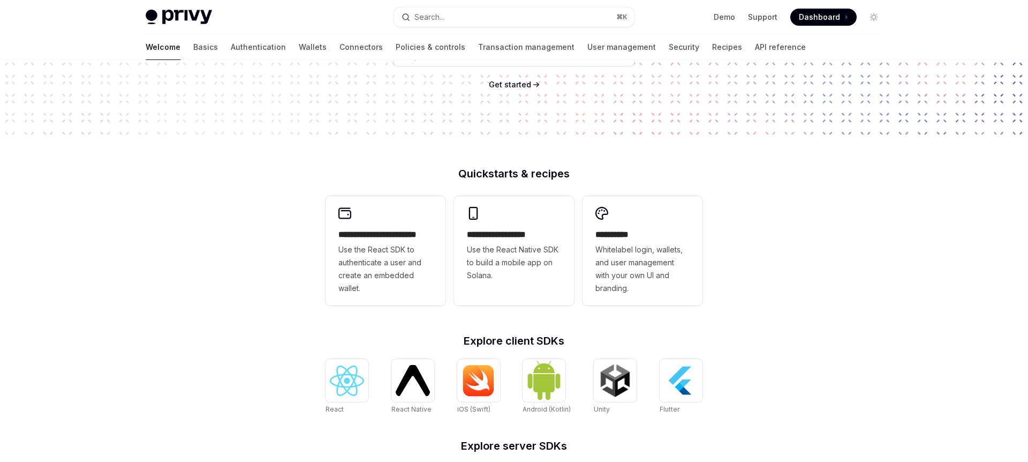
click at [392, 264] on span "Use the React SDK to authenticate a user and create an embedded wallet." at bounding box center [385, 268] width 94 height 51
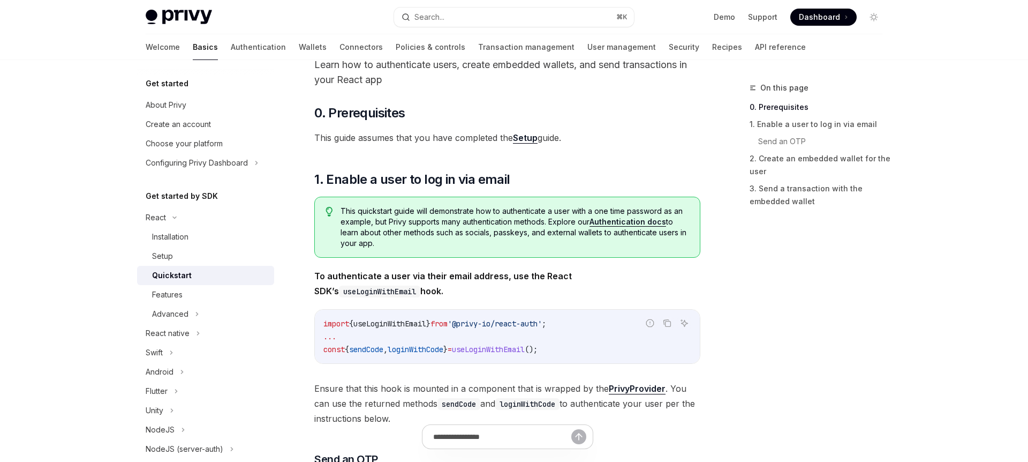
scroll to position [163, 0]
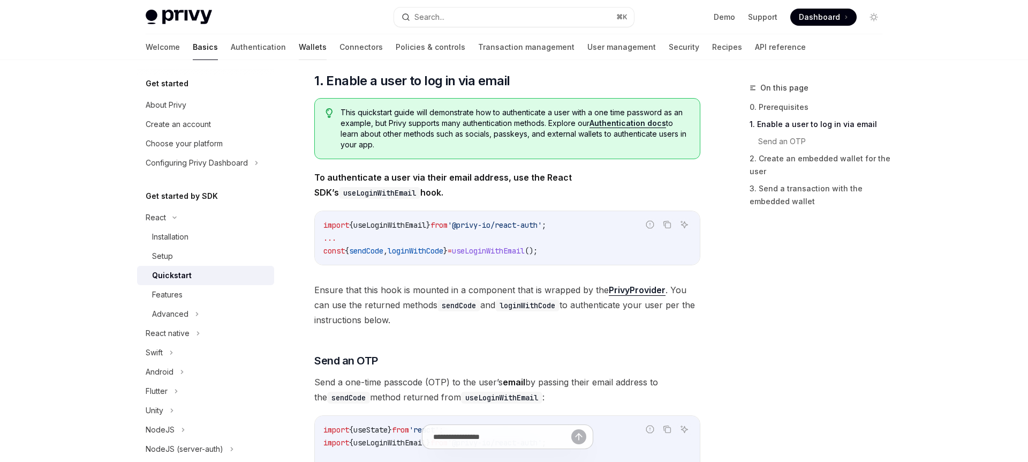
click at [299, 49] on link "Wallets" at bounding box center [313, 47] width 28 height 26
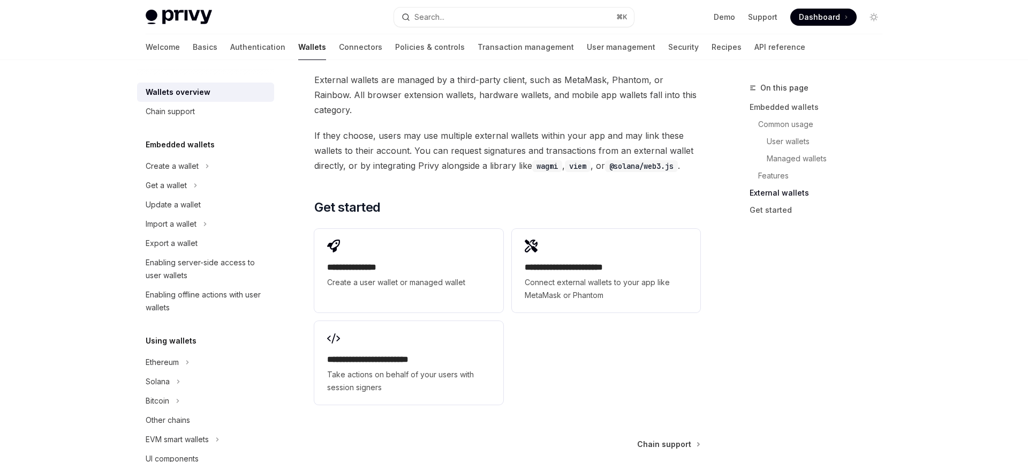
scroll to position [1625, 0]
click at [579, 275] on span "Connect external wallets to your app like MetaMask or Phantom" at bounding box center [606, 288] width 163 height 26
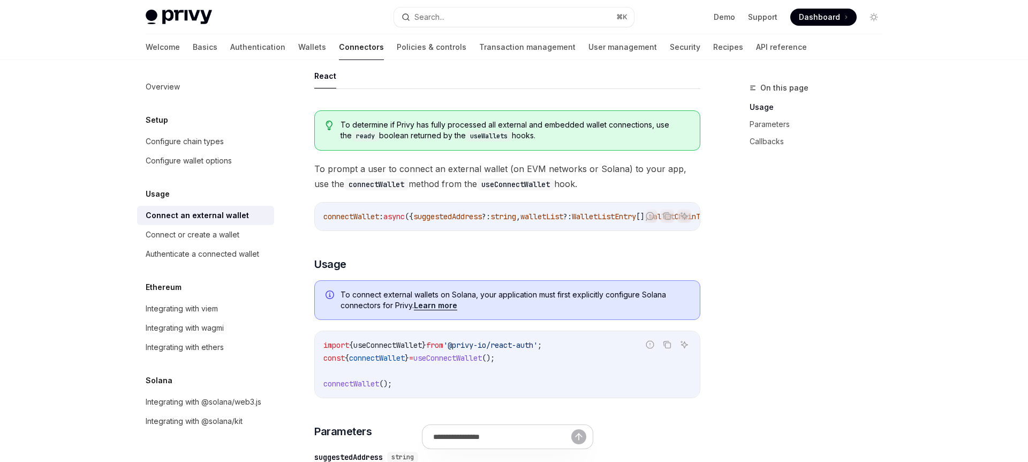
scroll to position [186, 0]
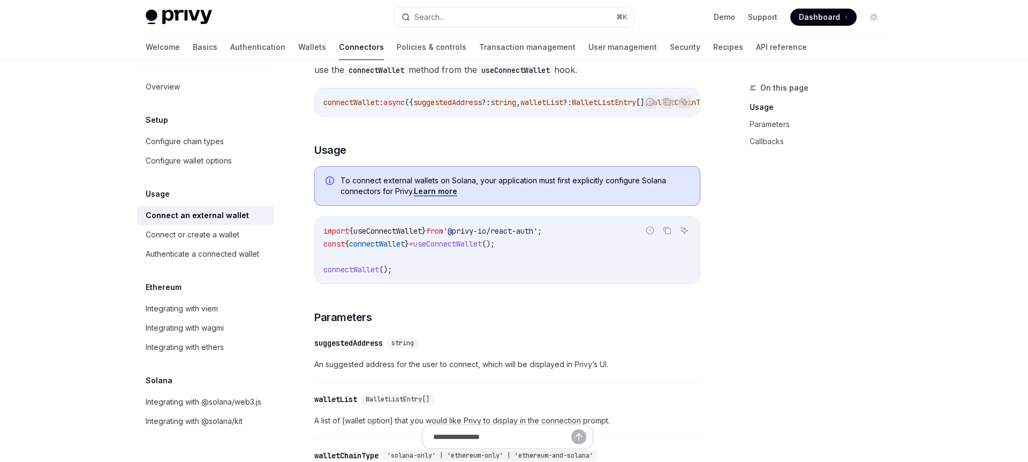
click at [443, 234] on span "from" at bounding box center [434, 231] width 17 height 10
click at [816, 18] on span "Dashboard" at bounding box center [819, 17] width 41 height 11
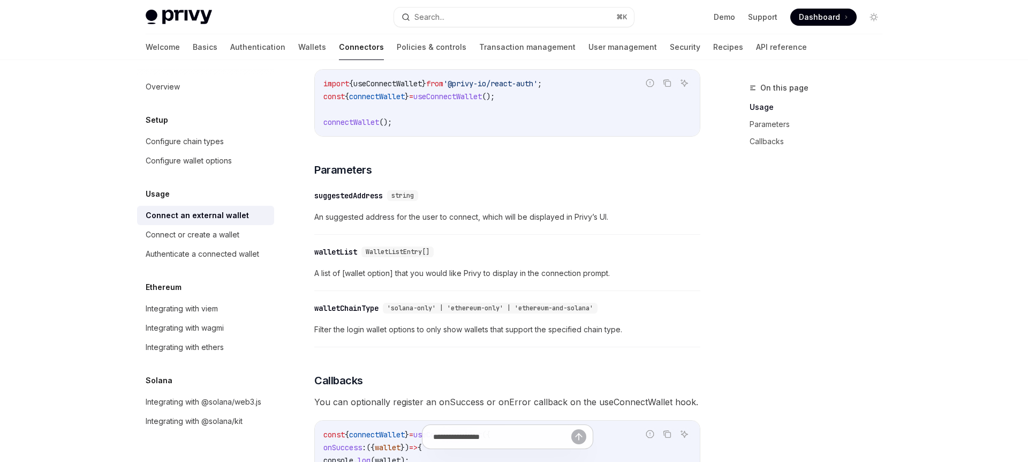
scroll to position [379, 0]
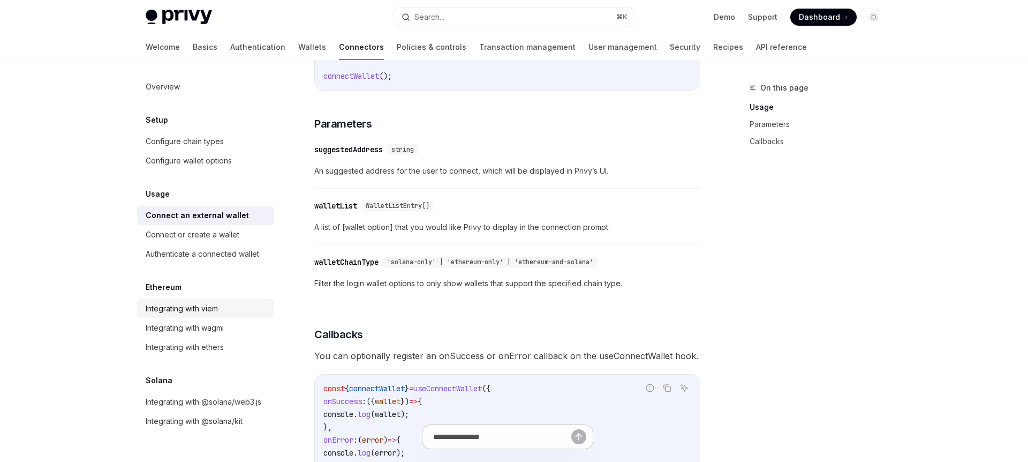
click at [204, 307] on div "Integrating with viem" at bounding box center [182, 308] width 72 height 13
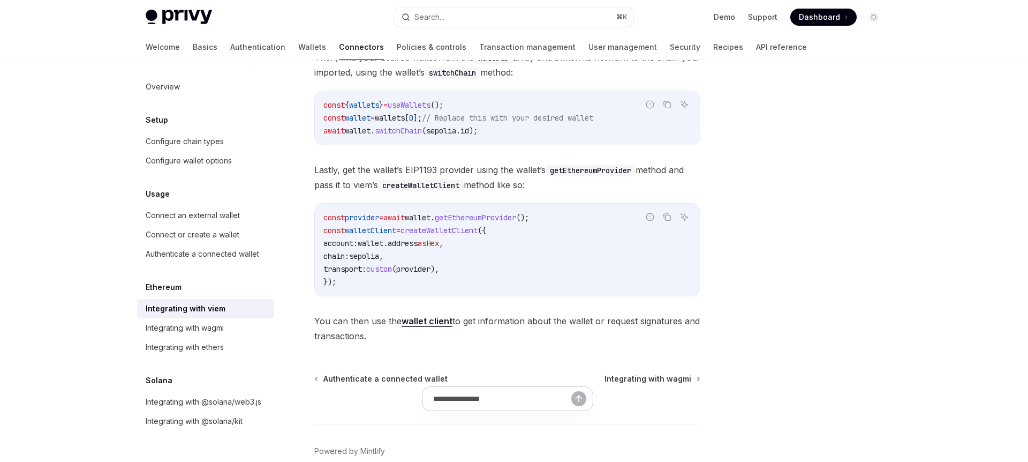
scroll to position [308, 0]
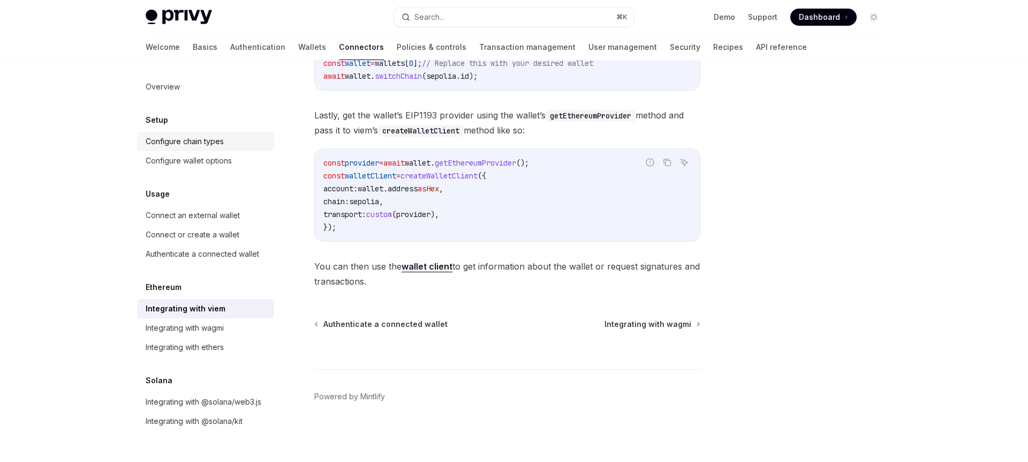
click at [201, 148] on link "Configure chain types" at bounding box center [205, 141] width 137 height 19
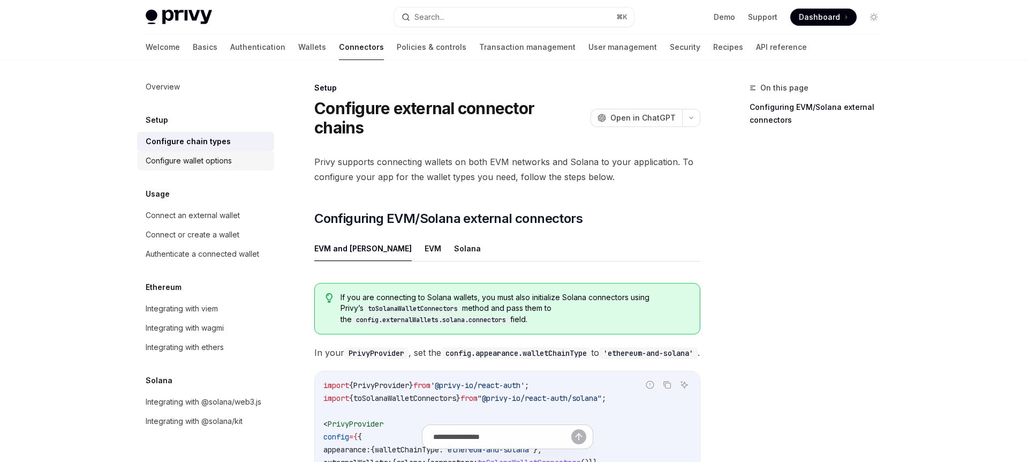
click at [197, 162] on div "Configure wallet options" at bounding box center [189, 160] width 86 height 13
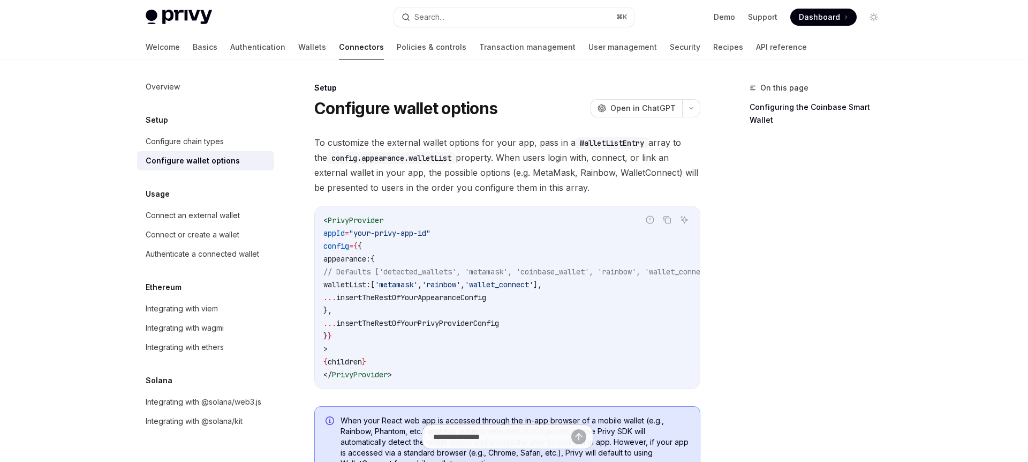
click at [370, 283] on span "walletList:" at bounding box center [346, 285] width 47 height 10
copy span "walletList"
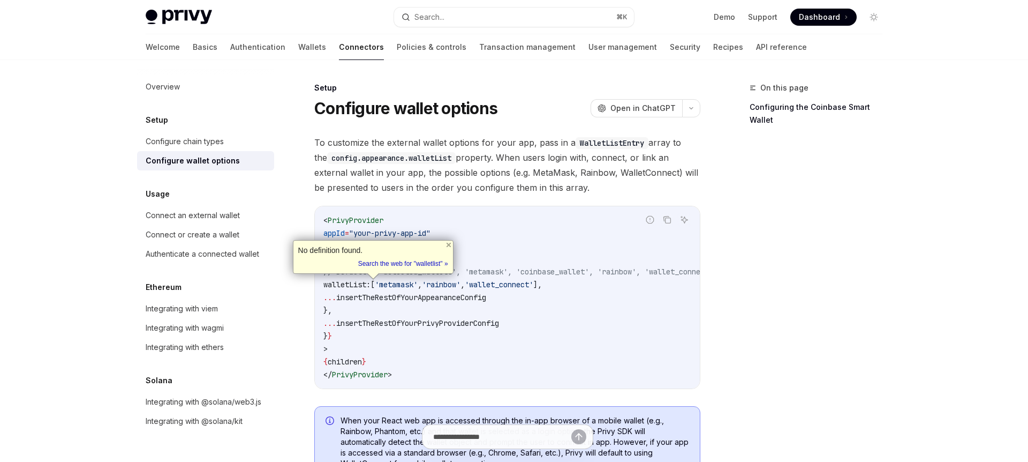
click at [471, 325] on span "insertTheRestOfYourPrivyProviderConfig" at bounding box center [417, 323] width 163 height 10
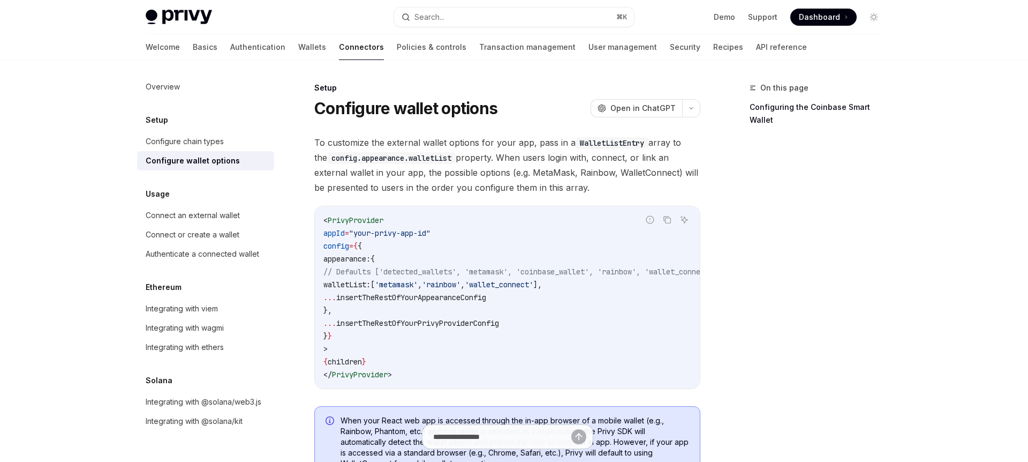
click at [418, 282] on span "'metamask'" at bounding box center [396, 285] width 43 height 10
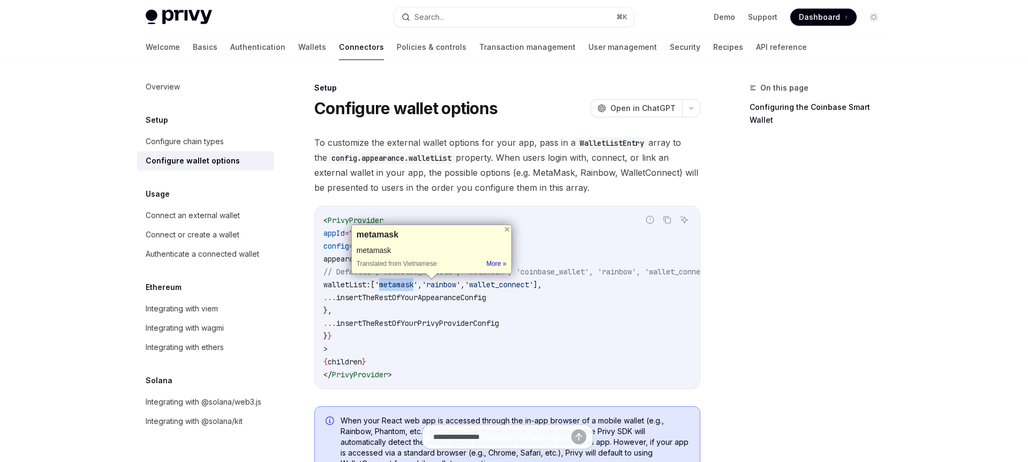
copy span "metamask"
click at [579, 299] on code "< PrivyProvider appId = "your-privy-app-id" config = { { appearance: { // Defau…" at bounding box center [533, 297] width 420 height 167
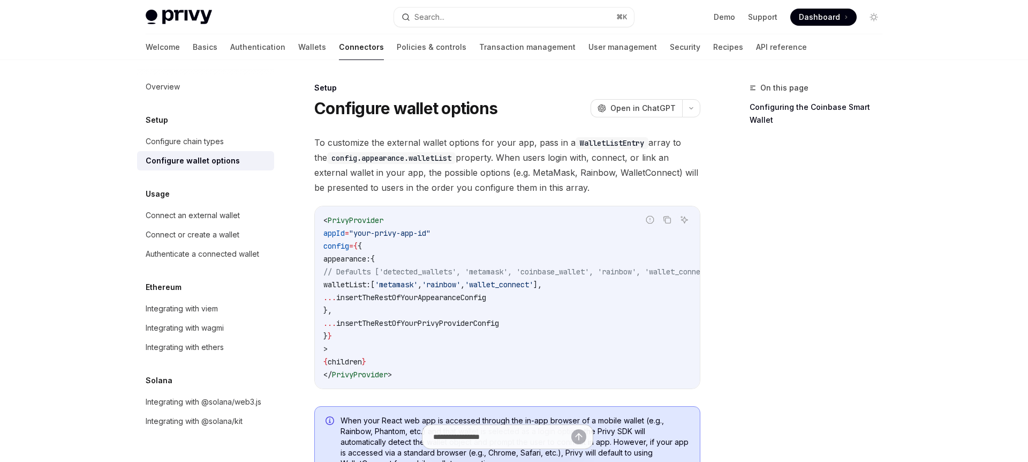
click at [533, 282] on span "'wallet_connect'" at bounding box center [499, 285] width 69 height 10
copy span "wallet_connect"
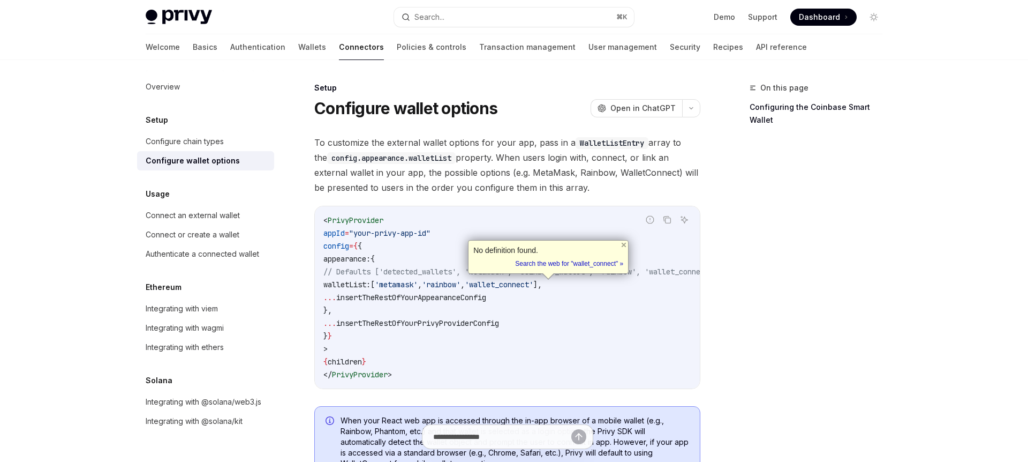
click at [371, 284] on span "walletList:" at bounding box center [346, 285] width 47 height 10
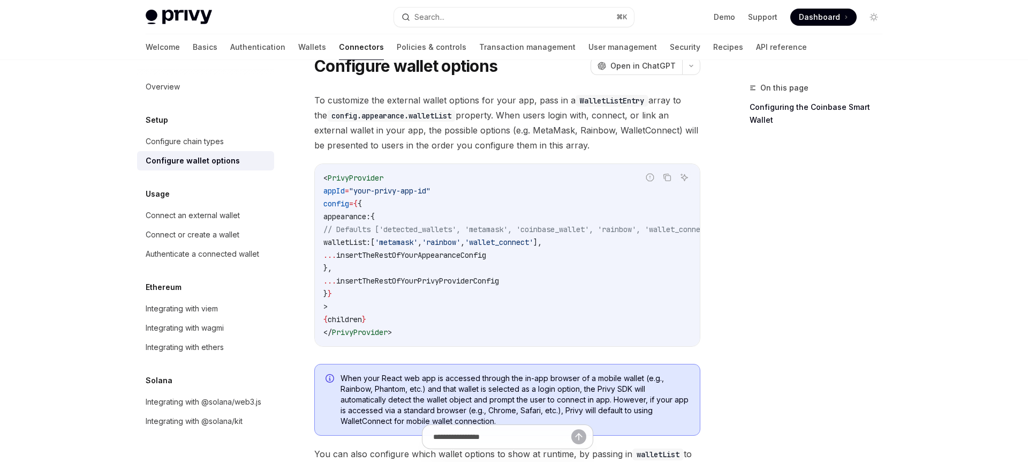
scroll to position [84, 0]
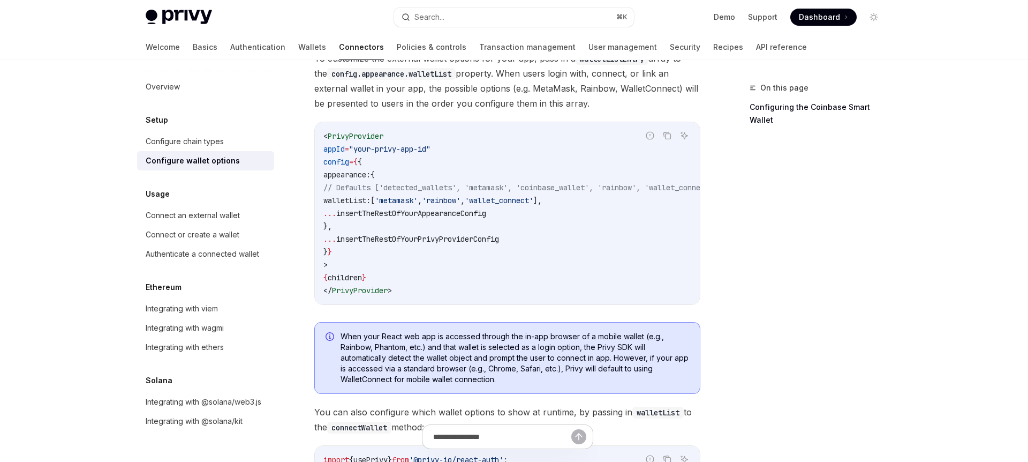
drag, startPoint x: 340, startPoint y: 237, endPoint x: 616, endPoint y: 237, distance: 275.8
click at [616, 237] on code "< PrivyProvider appId = "your-privy-app-id" config = { { appearance: { // Defau…" at bounding box center [533, 213] width 420 height 167
copy span "... insertTheRestOfYourPrivyProviderConfig"
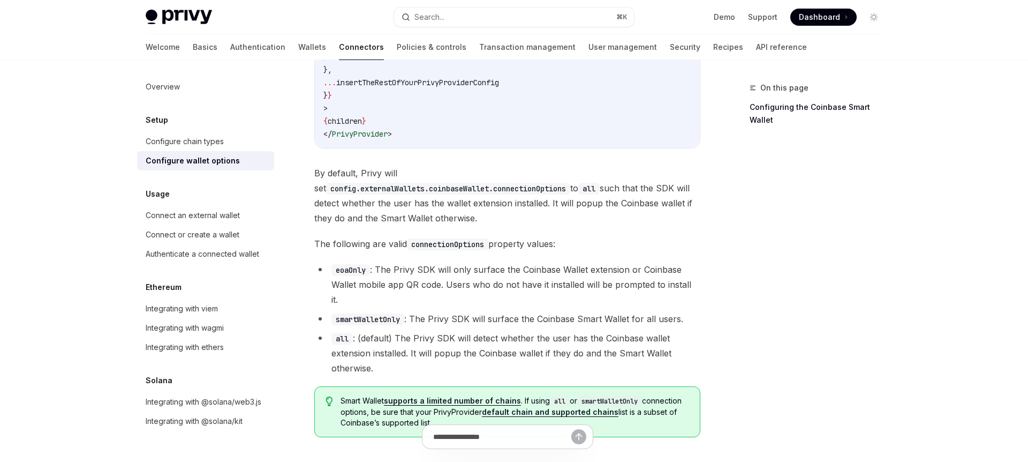
scroll to position [1514, 0]
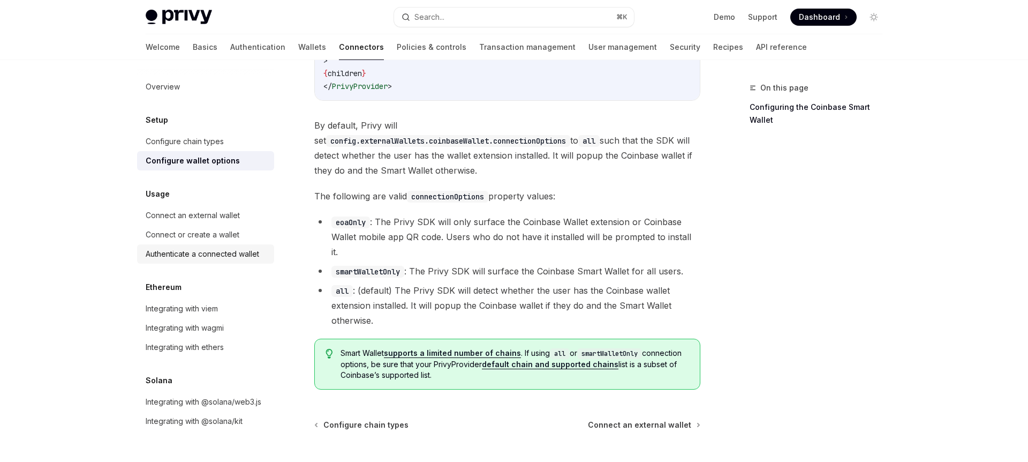
click at [209, 250] on div "Authenticate a connected wallet" at bounding box center [203, 253] width 114 height 13
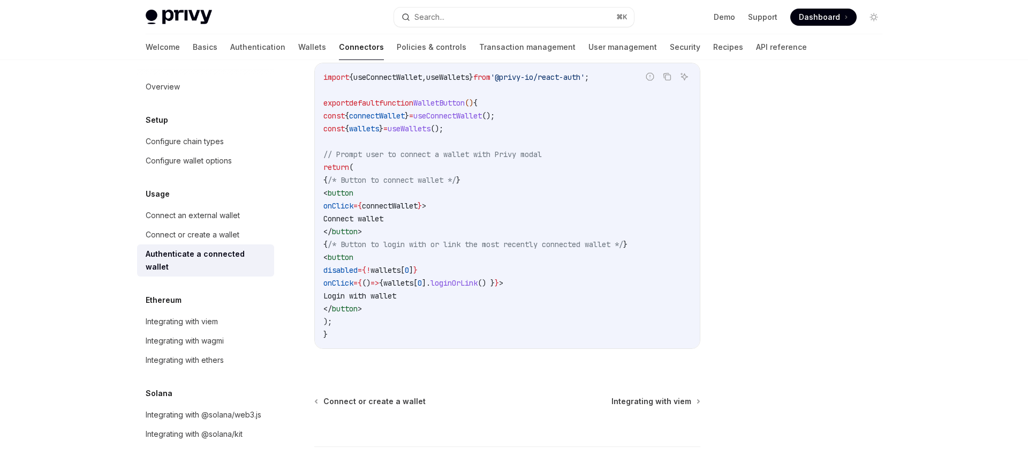
scroll to position [606, 0]
click at [470, 110] on code "import { useConnectWallet , useWallets } from '@privy-io/react-auth' ; export d…" at bounding box center [507, 207] width 368 height 270
copy code "const { connectWallet } = useConnectWallet ();"
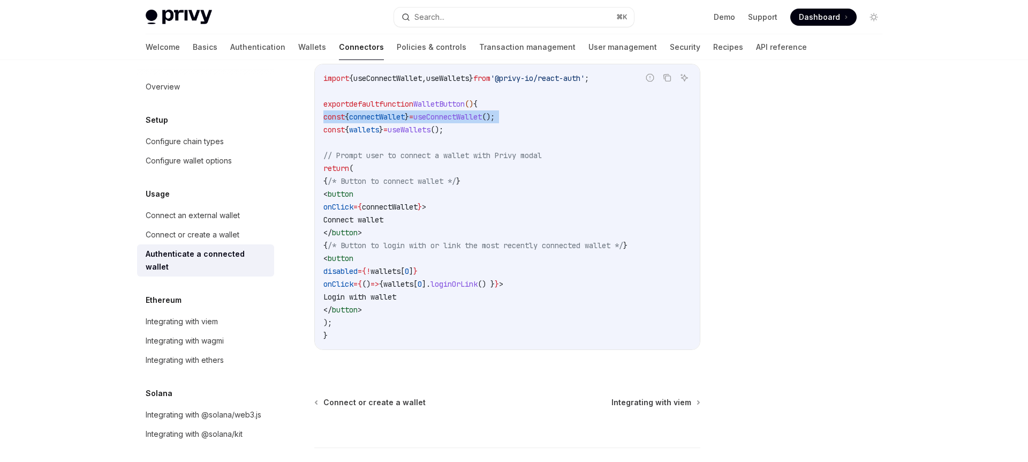
type textarea "*"
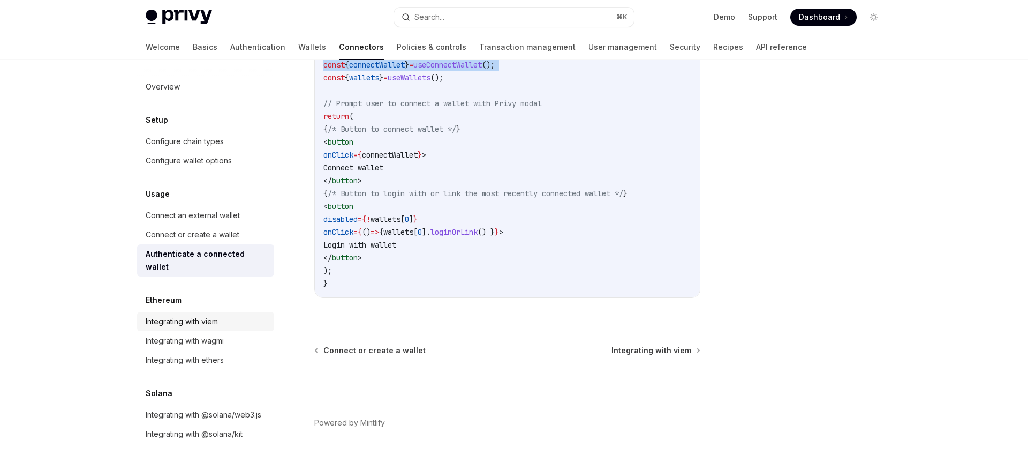
scroll to position [684, 0]
